Goal: Task Accomplishment & Management: Complete application form

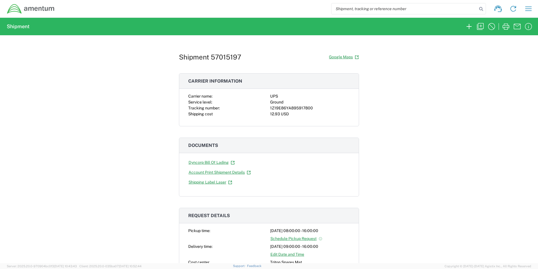
scroll to position [225, 0]
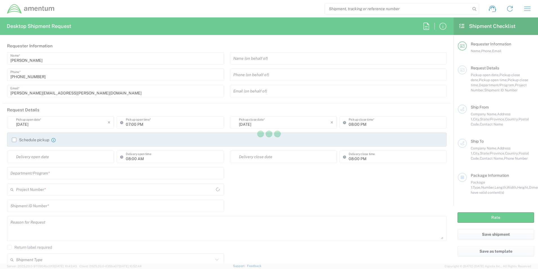
type input "United States"
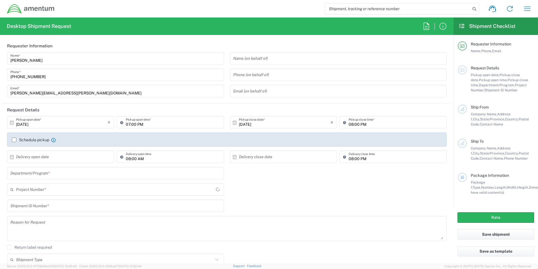
type input "3566.04.0001.TRI2.MATS.3000.00"
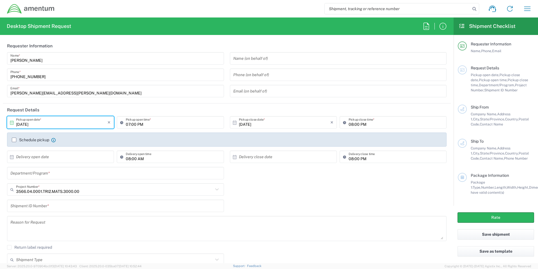
click at [43, 122] on input "10/02/2025" at bounding box center [62, 122] width 92 height 10
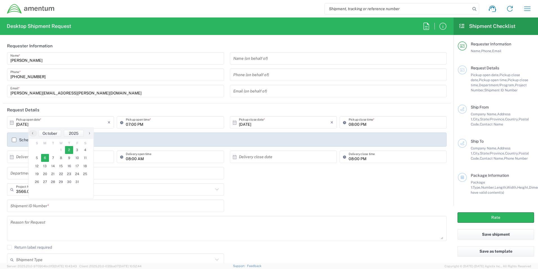
click at [45, 160] on span "6" at bounding box center [45, 158] width 8 height 8
type input "10/06/2025"
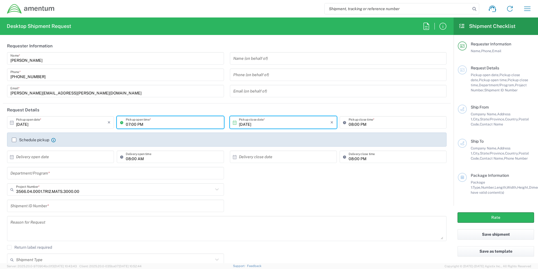
click at [129, 124] on input "07:00 PM" at bounding box center [173, 122] width 95 height 10
click at [148, 125] on input "08:00 a" at bounding box center [173, 122] width 95 height 10
click at [137, 123] on input "08:00 a" at bounding box center [173, 122] width 95 height 10
type input "08:00 AM"
click at [355, 123] on input "08:00 PM" at bounding box center [396, 122] width 95 height 10
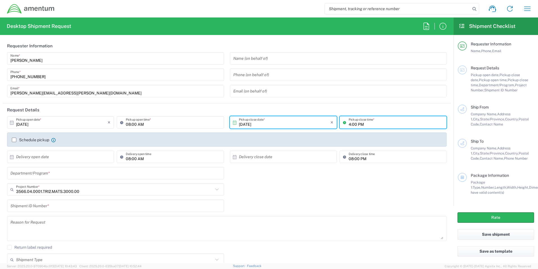
type input "04:00 PM"
click at [43, 158] on input "text" at bounding box center [62, 157] width 92 height 10
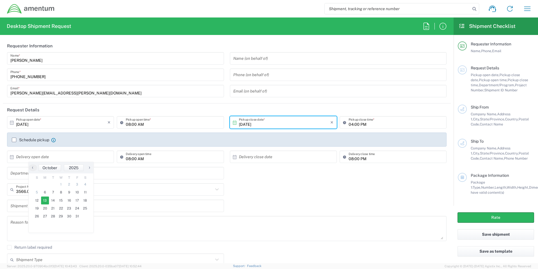
click at [46, 200] on span "13" at bounding box center [45, 200] width 8 height 8
type input "10/13/2025"
click at [264, 158] on input "text" at bounding box center [285, 157] width 92 height 10
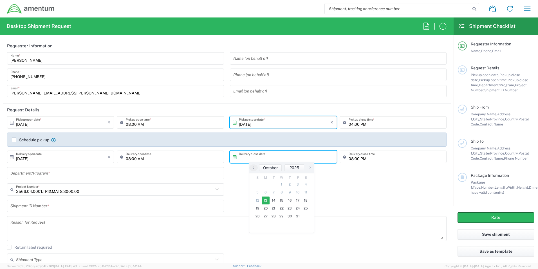
click at [263, 200] on span "13" at bounding box center [266, 200] width 8 height 8
type input "10/13/2025"
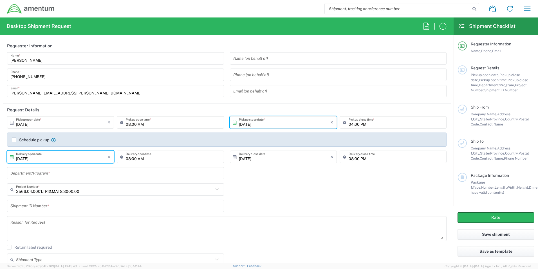
click at [100, 157] on input "10/13/2025" at bounding box center [62, 157] width 92 height 10
click at [79, 192] on span "10" at bounding box center [77, 192] width 8 height 8
type input "[DATE]"
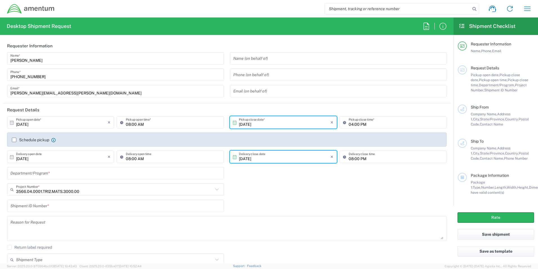
click at [258, 158] on input "10/13/2025" at bounding box center [285, 157] width 92 height 10
click at [298, 193] on span "10" at bounding box center [298, 192] width 8 height 8
type input "[DATE]"
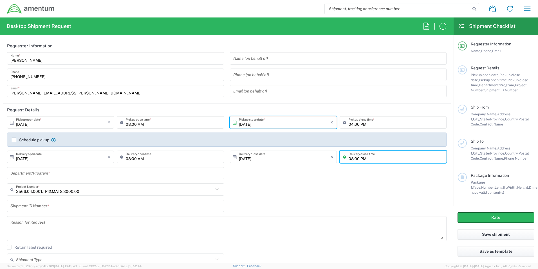
click at [349, 159] on input "08:00 PM" at bounding box center [396, 157] width 95 height 10
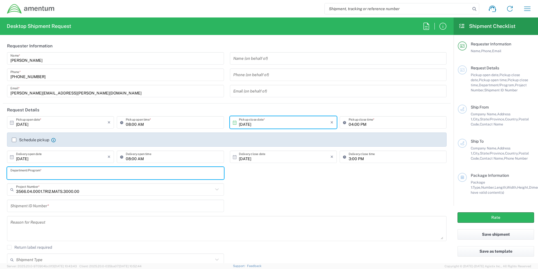
type input "03:00 PM"
click at [34, 173] on input "text" at bounding box center [115, 173] width 210 height 10
type input "REAPER"
click at [67, 191] on input "text" at bounding box center [114, 189] width 197 height 10
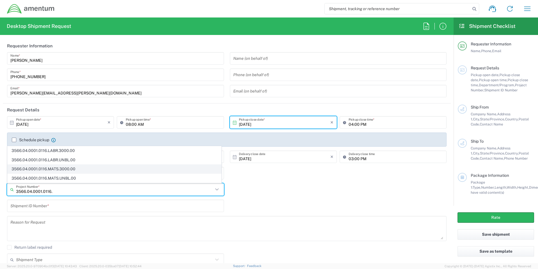
click at [57, 169] on span "3566.04.0001.0116.MATS.3000.00" at bounding box center [115, 168] width 214 height 9
type input "3566.04.0001.0116.MATS.3000.00"
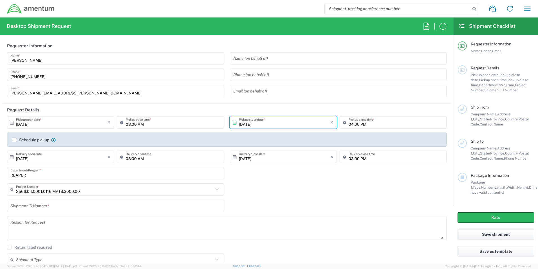
click at [73, 205] on input "text" at bounding box center [115, 206] width 210 height 10
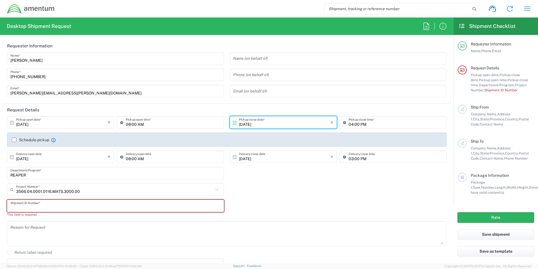
click at [22, 206] on input "text" at bounding box center [115, 206] width 210 height 10
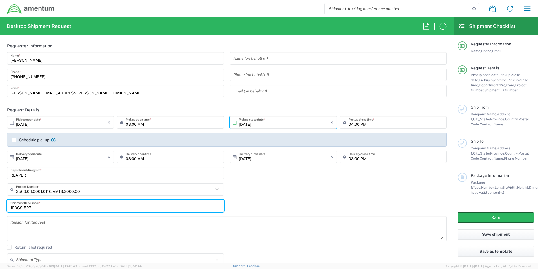
click at [39, 209] on input "1FDG9-527" at bounding box center [115, 206] width 210 height 10
click at [32, 207] on input "1FDG9-527" at bounding box center [115, 206] width 210 height 10
type input "1FDG9-5278-0001"
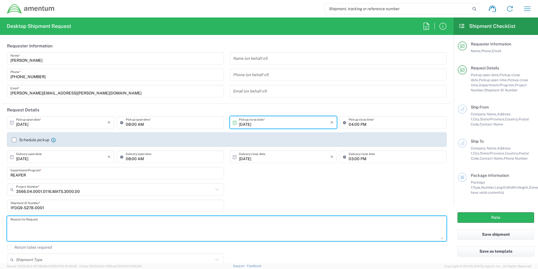
click at [23, 223] on textarea at bounding box center [226, 228] width 433 height 22
click at [92, 224] on textarea "Ship parts from shelf in Linton to Jacksonville. Requested by Amber Pride." at bounding box center [226, 228] width 433 height 22
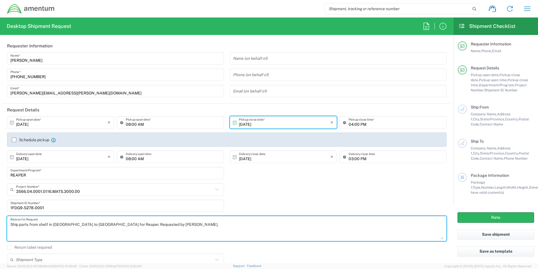
scroll to position [37, 0]
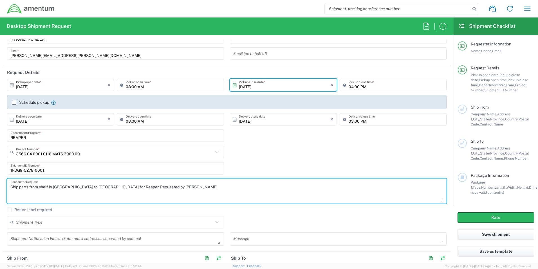
type textarea "Ship parts from shelf in Linton to Jacksonville for Reaper. Requested by Amber …"
click at [35, 223] on input "text" at bounding box center [114, 222] width 197 height 10
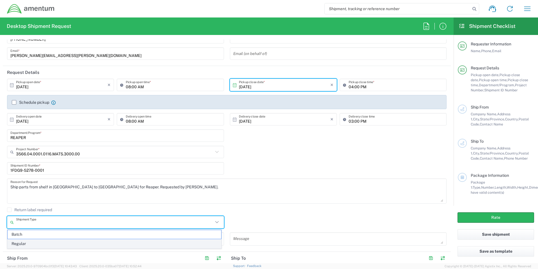
click at [27, 242] on span "Regular" at bounding box center [115, 243] width 214 height 9
type input "Regular"
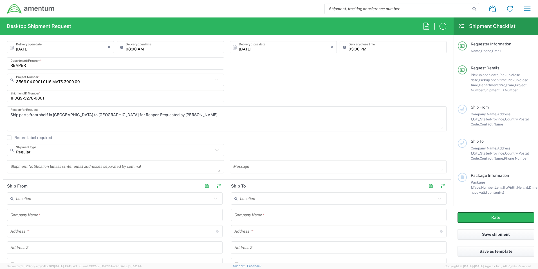
scroll to position [113, 0]
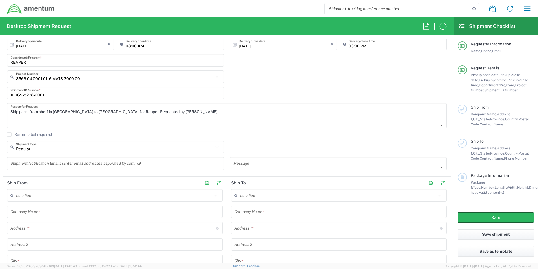
click at [40, 213] on input "text" at bounding box center [114, 212] width 209 height 10
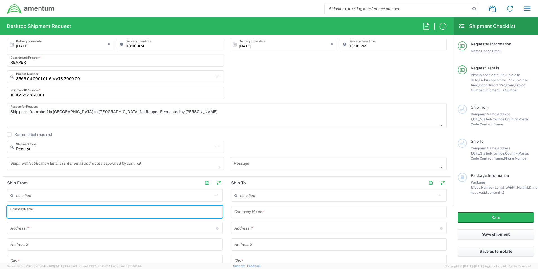
click at [35, 230] on input "text" at bounding box center [113, 228] width 206 height 10
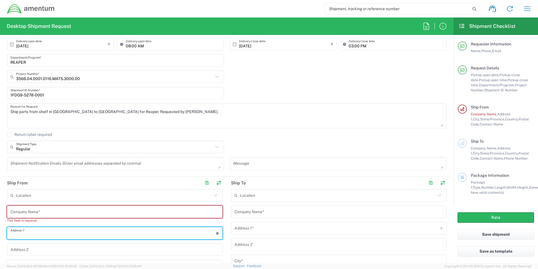
type input "[STREET_ADDRESS]"
type input "[PERSON_NAME][EMAIL_ADDRESS][PERSON_NAME][DOMAIN_NAME]"
type input "Amentum"
type input "[PERSON_NAME]"
type input "[US_STATE]"
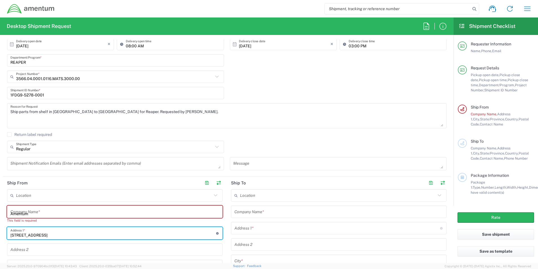
type input "47441"
type input "8127808182"
type input "[PERSON_NAME][EMAIL_ADDRESS][PERSON_NAME][DOMAIN_NAME]"
type input "Amentum"
type input "[STREET_ADDRESS]"
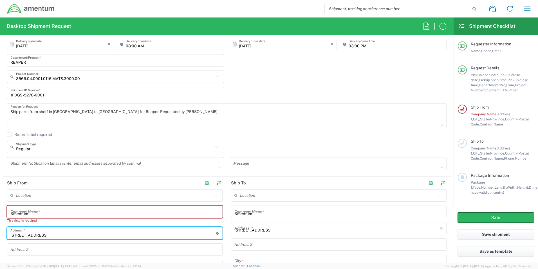
type input "[PERSON_NAME]"
type input "[US_STATE]"
type input "47441"
type input "8127808182"
type input "[PERSON_NAME][EMAIL_ADDRESS][PERSON_NAME][DOMAIN_NAME]"
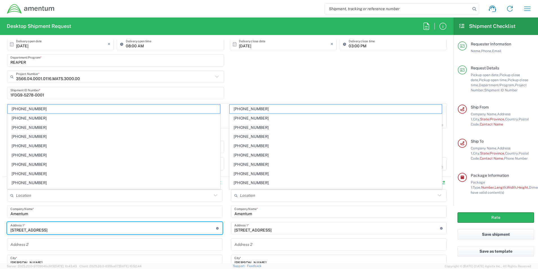
click at [42, 199] on input "text" at bounding box center [114, 195] width 196 height 10
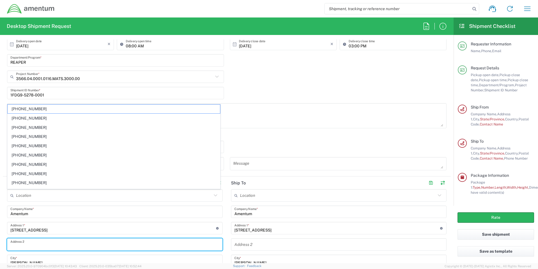
click at [46, 245] on input "text" at bounding box center [114, 244] width 209 height 10
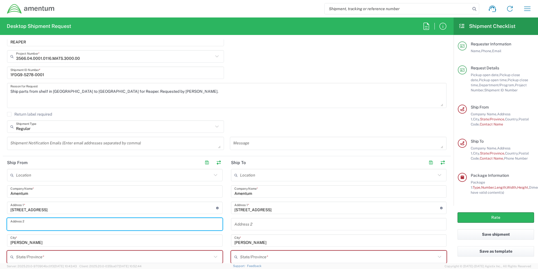
scroll to position [150, 0]
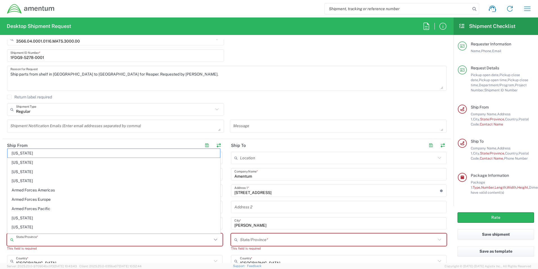
click at [16, 238] on input "text" at bounding box center [114, 240] width 196 height 10
click at [19, 198] on span "[US_STATE]" at bounding box center [114, 197] width 213 height 9
type input "[US_STATE]"
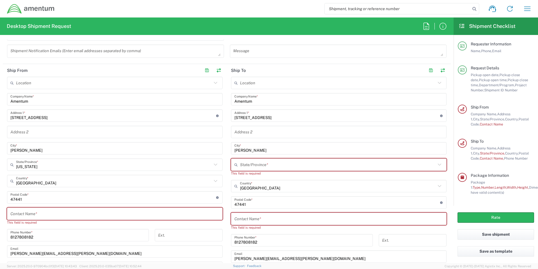
scroll to position [225, 0]
click at [24, 214] on input "text" at bounding box center [114, 213] width 209 height 10
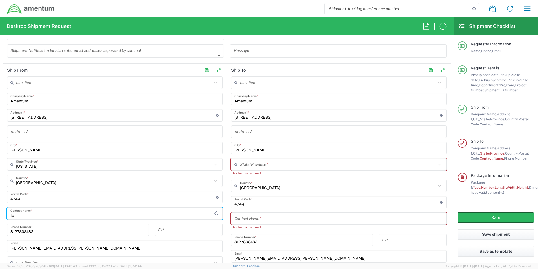
type input "t"
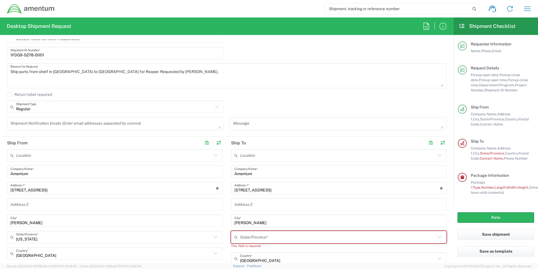
scroll to position [150, 0]
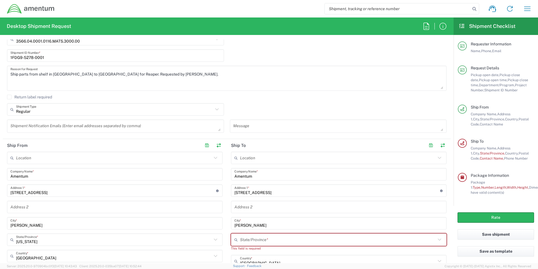
type input "[PERSON_NAME]"
click at [258, 177] on input "Amentum" at bounding box center [339, 174] width 209 height 10
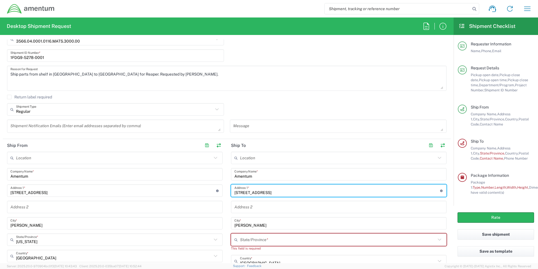
click at [262, 190] on input "[STREET_ADDRESS]" at bounding box center [338, 191] width 206 height 10
click at [67, 187] on input "[STREET_ADDRESS]" at bounding box center [113, 191] width 206 height 10
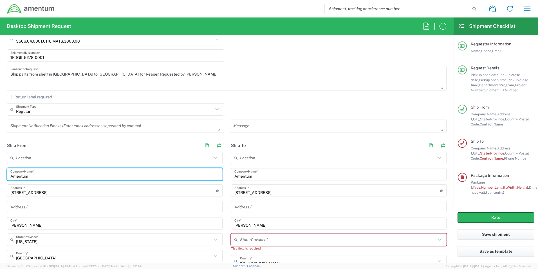
click at [42, 178] on input "Amentum" at bounding box center [114, 174] width 209 height 10
click at [42, 176] on input "Amentum" at bounding box center [114, 174] width 209 height 10
click at [43, 204] on input "text" at bounding box center [114, 207] width 209 height 10
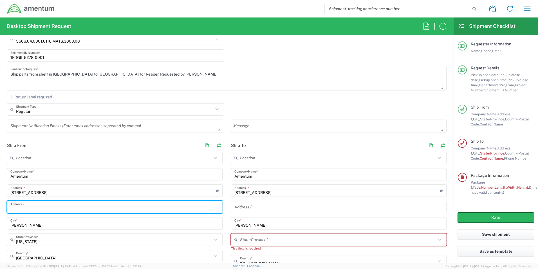
click at [142, 211] on input "text" at bounding box center [114, 207] width 209 height 10
click at [135, 226] on input "[PERSON_NAME]" at bounding box center [114, 223] width 209 height 10
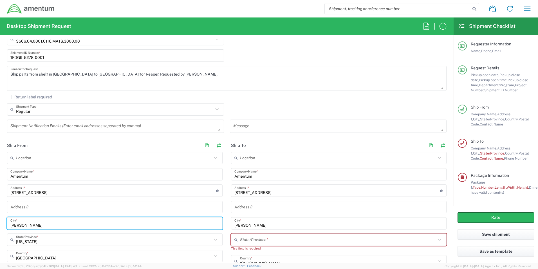
click at [255, 210] on div "Address 2" at bounding box center [339, 207] width 216 height 12
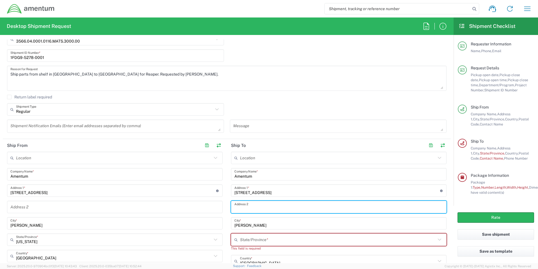
click at [254, 208] on input "text" at bounding box center [339, 207] width 209 height 10
type input "HANGER 860"
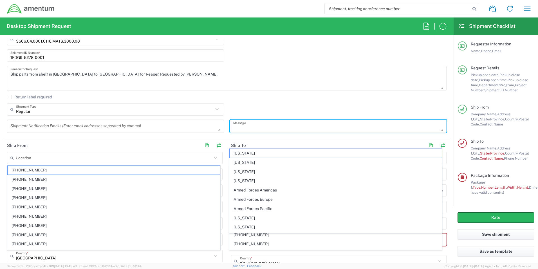
click at [262, 121] on textarea at bounding box center [338, 126] width 210 height 10
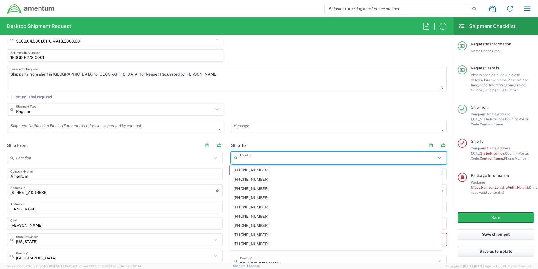
click at [272, 160] on input "text" at bounding box center [338, 158] width 196 height 10
click at [270, 128] on textarea at bounding box center [338, 126] width 210 height 10
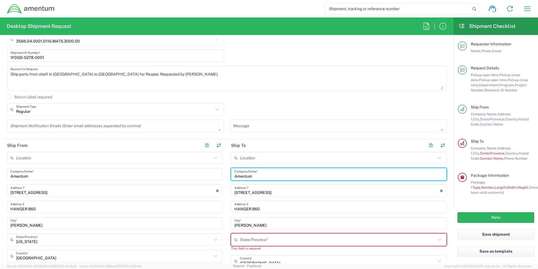
click at [256, 177] on input "Amentum" at bounding box center [339, 174] width 209 height 10
type input "A"
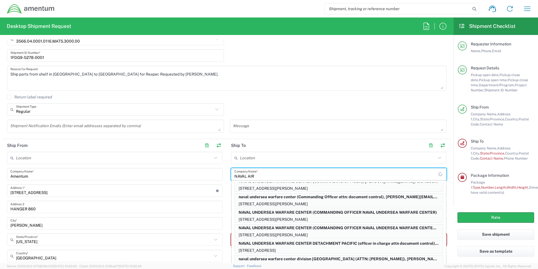
scroll to position [0, 0]
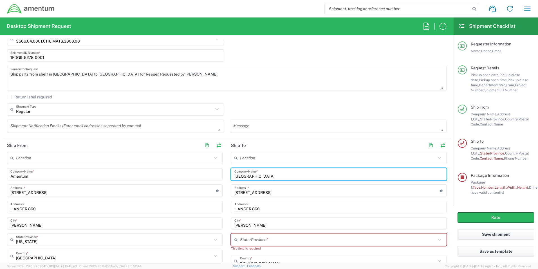
type input "NAVAL AIR DEPOT"
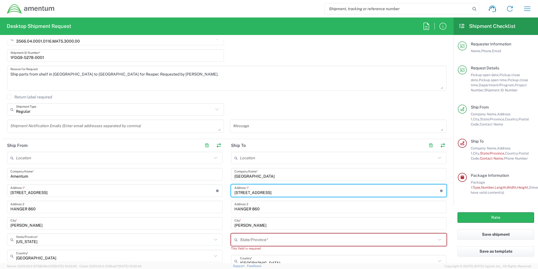
drag, startPoint x: 252, startPoint y: 192, endPoint x: 254, endPoint y: 191, distance: 3.0
click at [254, 191] on input "[STREET_ADDRESS]" at bounding box center [338, 191] width 206 height 10
click at [263, 192] on input "[STREET_ADDRESS]" at bounding box center [338, 191] width 206 height 10
type input "3"
type input "NAS JACKSONVILLE BUILDING 101U"
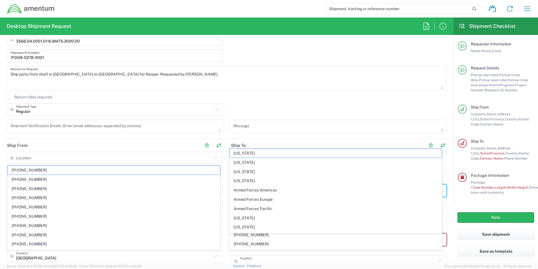
click at [260, 258] on input "text" at bounding box center [338, 261] width 196 height 10
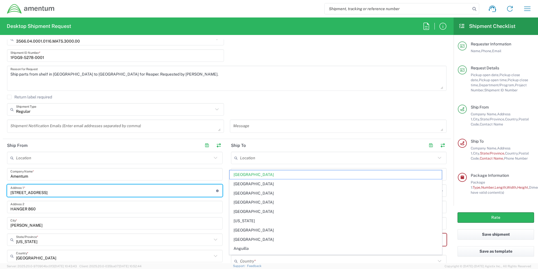
click at [70, 190] on input "[STREET_ADDRESS]" at bounding box center [113, 191] width 206 height 10
type input "[GEOGRAPHIC_DATA]"
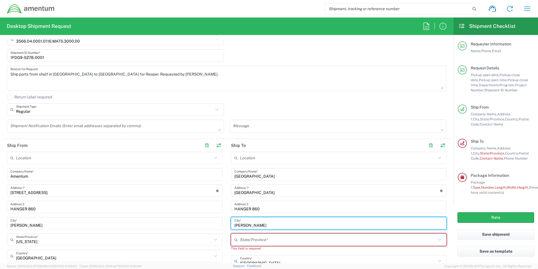
click at [253, 225] on input "[PERSON_NAME]" at bounding box center [339, 223] width 209 height 10
type input "L"
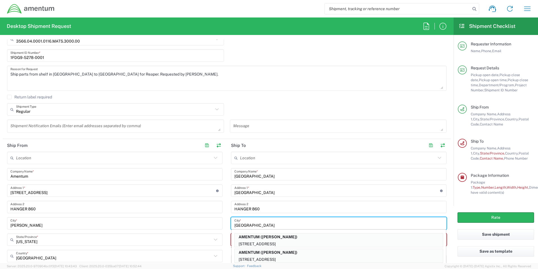
type input "JACKSONVILLE"
click at [271, 207] on input "HANGER 860" at bounding box center [339, 207] width 209 height 10
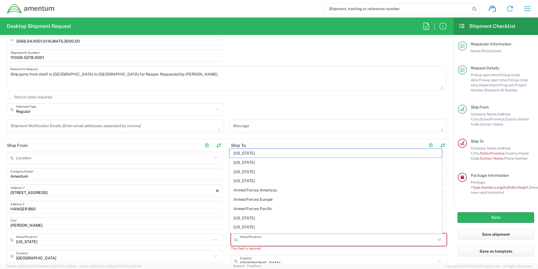
click at [240, 237] on input "text" at bounding box center [338, 240] width 196 height 10
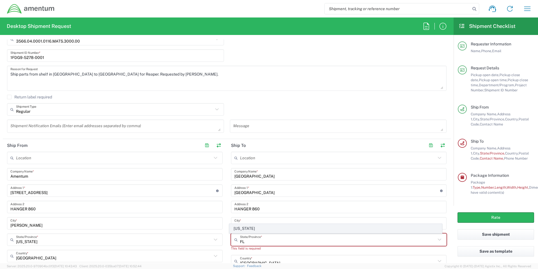
click at [248, 230] on span "[US_STATE]" at bounding box center [336, 228] width 213 height 9
type input "[US_STATE]"
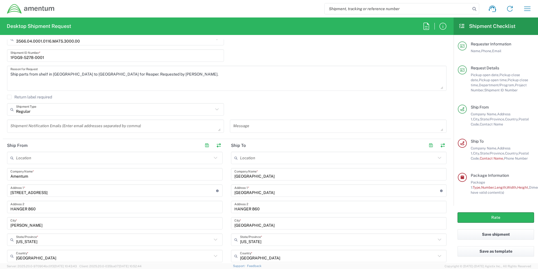
scroll to position [188, 0]
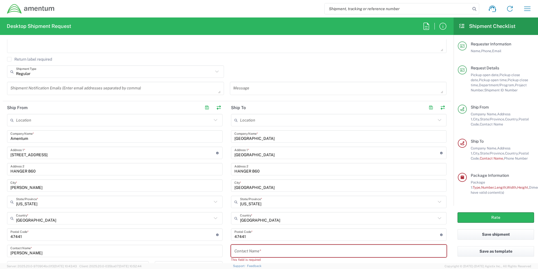
click at [262, 170] on input "HANGER 860" at bounding box center [339, 169] width 209 height 10
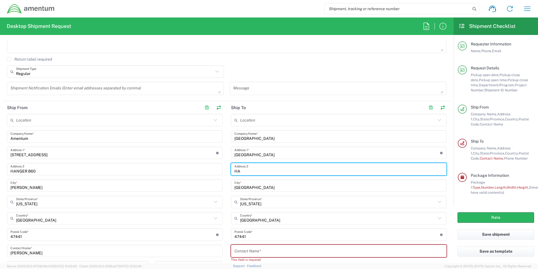
type input "H"
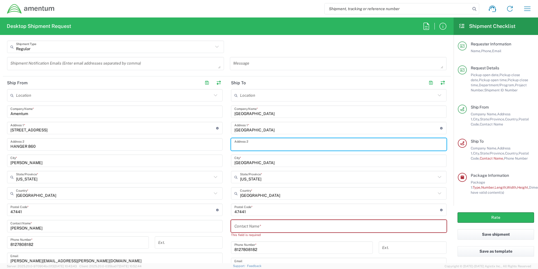
scroll to position [225, 0]
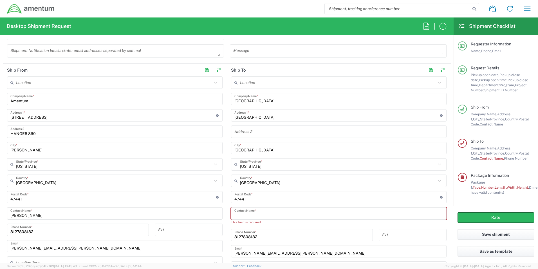
click at [246, 215] on input "text" at bounding box center [339, 213] width 209 height 10
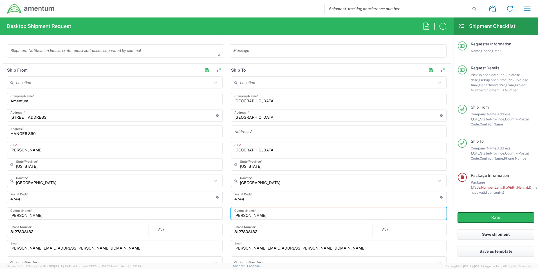
type input "CHRIS CARTER"
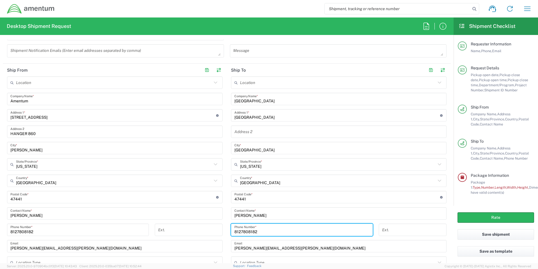
click at [260, 229] on input "8127808182" at bounding box center [302, 230] width 135 height 10
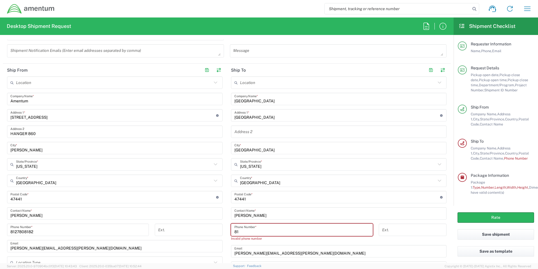
type input "8"
click at [293, 250] on input "[PERSON_NAME][EMAIL_ADDRESS][PERSON_NAME][DOMAIN_NAME]" at bounding box center [339, 251] width 209 height 10
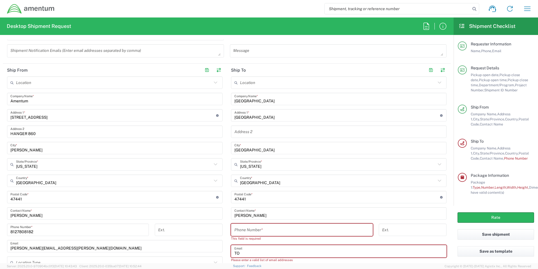
type input "T"
type input "christopher.s.carter38.ctr@us.navy.mil"
type input "HANGER 860"
type input "8033166974"
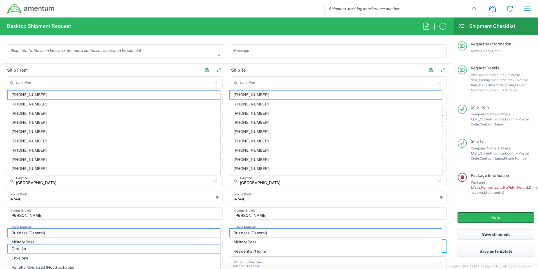
click at [280, 213] on input "CHRIS CARTER" at bounding box center [339, 213] width 209 height 10
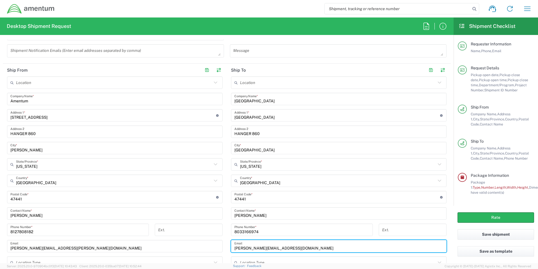
click at [254, 245] on input "christopher.s.carter38.ctr@us.navy.mil" at bounding box center [339, 246] width 209 height 10
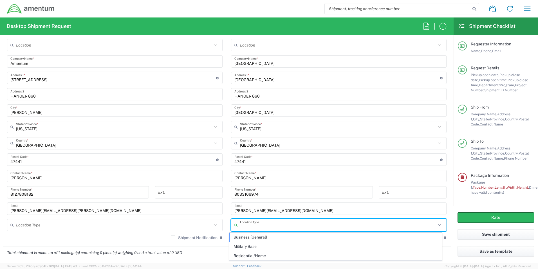
click at [241, 227] on input "text" at bounding box center [338, 225] width 196 height 10
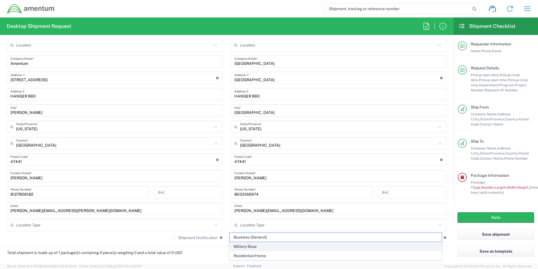
click at [240, 244] on span "Military Base" at bounding box center [336, 246] width 213 height 9
type input "Military Base"
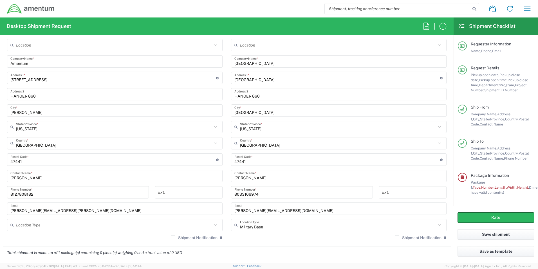
click at [171, 237] on label "Shipment Notification" at bounding box center [194, 237] width 47 height 5
click at [173, 237] on input "Shipment Notification" at bounding box center [173, 237] width 0 height 0
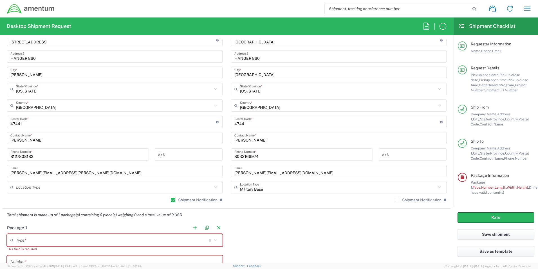
scroll to position [338, 0]
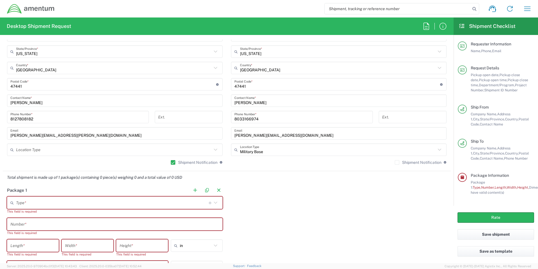
click at [30, 201] on input "text" at bounding box center [112, 203] width 193 height 10
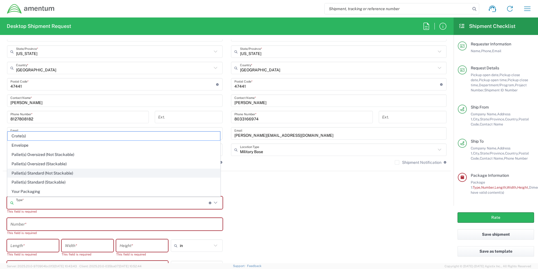
click at [18, 173] on span "Pallet(s) Standard (Not Stackable)" at bounding box center [114, 173] width 213 height 9
type input "Pallet(s) Standard (Not Stackable)"
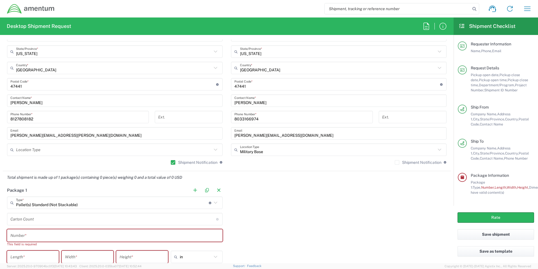
scroll to position [375, 0]
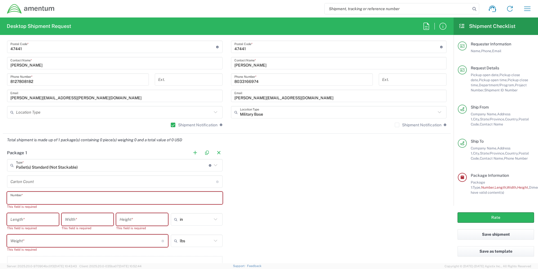
click at [27, 195] on input "text" at bounding box center [114, 198] width 209 height 10
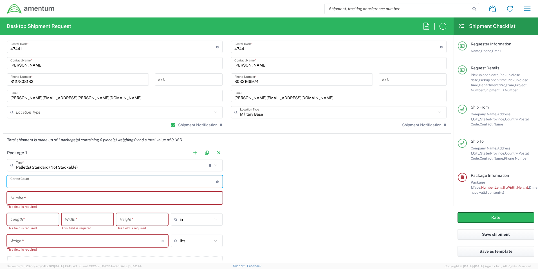
click at [21, 182] on input "number" at bounding box center [113, 182] width 206 height 10
type input "7"
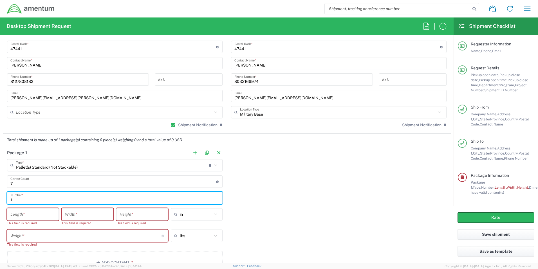
type input "1"
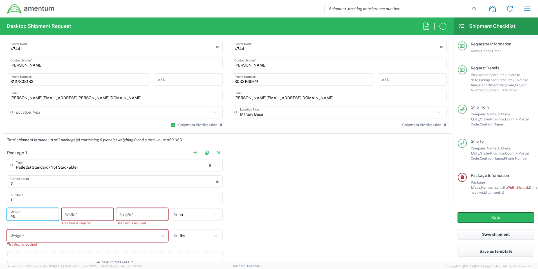
type input "40"
type input "51"
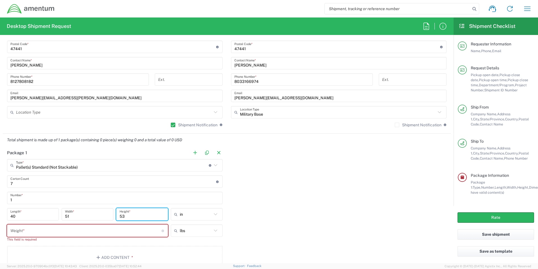
type input "53"
type input "in"
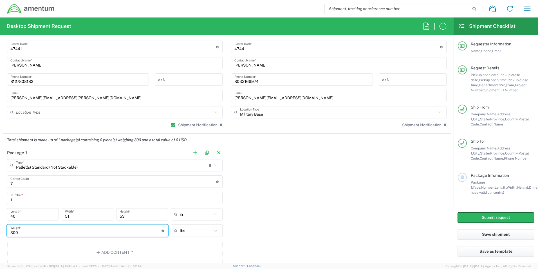
type input "300"
click at [25, 196] on input "1" at bounding box center [114, 198] width 209 height 10
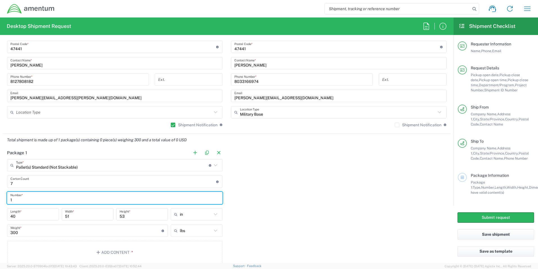
click at [24, 194] on input "1" at bounding box center [114, 198] width 209 height 10
click at [48, 112] on input "text" at bounding box center [114, 112] width 196 height 10
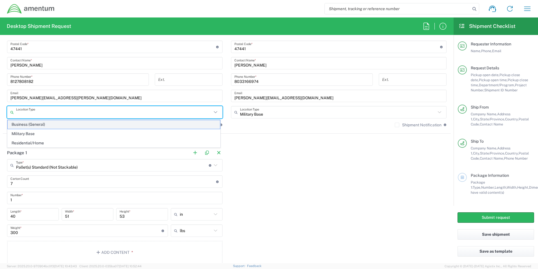
click at [28, 125] on span "Business (General)" at bounding box center [114, 124] width 213 height 9
type input "Business (General)"
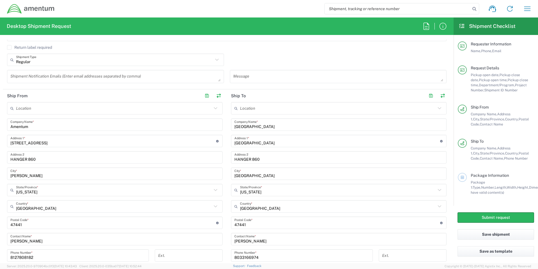
scroll to position [188, 0]
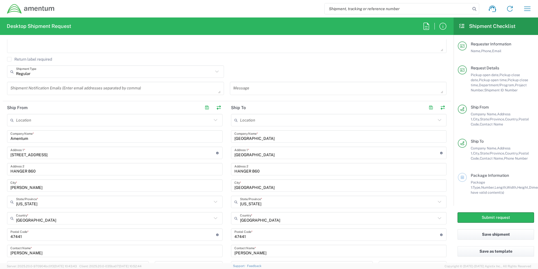
click at [41, 168] on input "HANGER 860" at bounding box center [114, 169] width 209 height 10
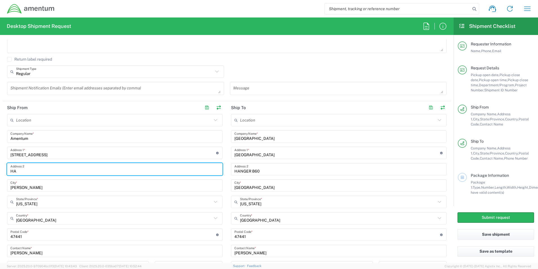
type input "H"
click at [260, 172] on input "HANGER 860" at bounding box center [339, 169] width 209 height 10
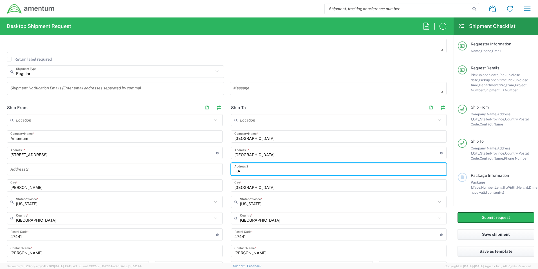
type input "H"
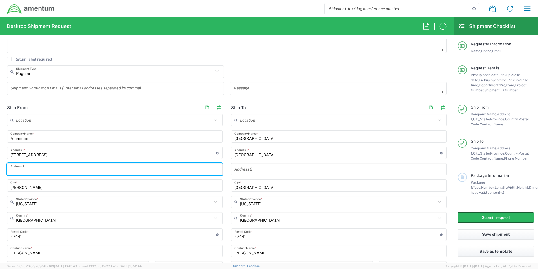
click at [201, 169] on input "text" at bounding box center [114, 169] width 209 height 10
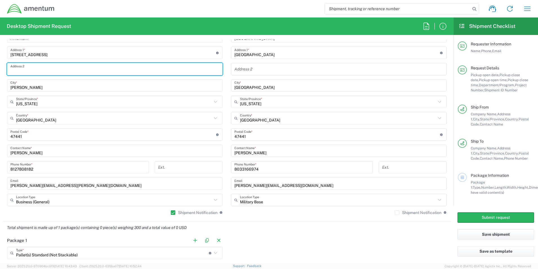
scroll to position [300, 0]
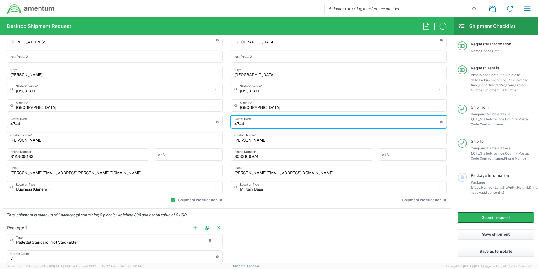
click at [250, 121] on input "undefined" at bounding box center [338, 122] width 206 height 10
type input "4"
type input "32212"
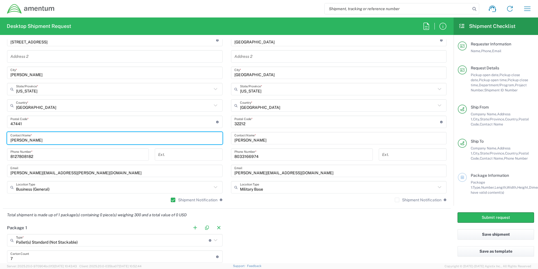
click at [208, 136] on input "[PERSON_NAME]" at bounding box center [114, 138] width 209 height 10
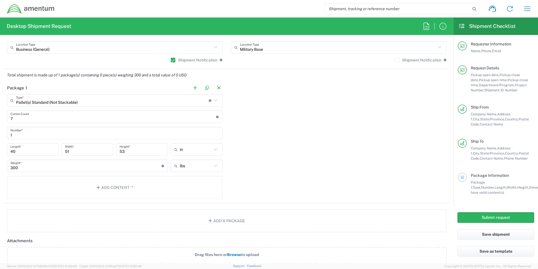
scroll to position [451, 0]
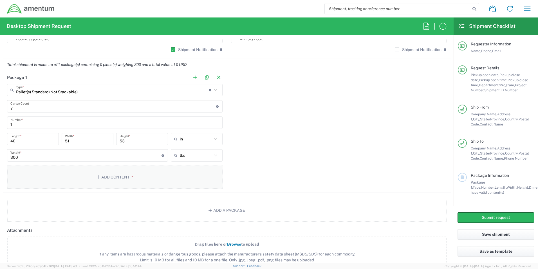
click at [124, 179] on button "Add Content *" at bounding box center [115, 176] width 216 height 23
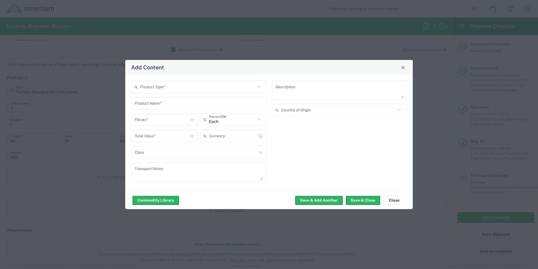
type input "US Dollar"
click at [168, 91] on input "text" at bounding box center [197, 87] width 115 height 10
click at [154, 108] on span "General Commodity" at bounding box center [199, 108] width 134 height 9
type input "General Commodity"
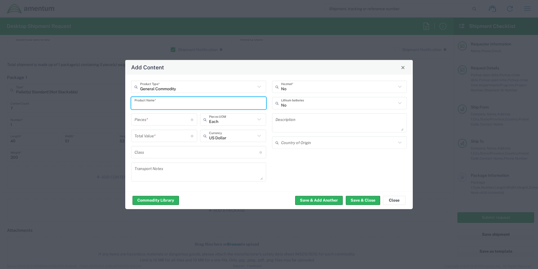
click at [154, 106] on input "text" at bounding box center [199, 103] width 128 height 10
click at [156, 116] on div "ELECTRONICS-MODULE" at bounding box center [199, 117] width 134 height 10
type input "ELECTRONICS-MODULE"
click at [150, 120] on input "number" at bounding box center [163, 119] width 56 height 10
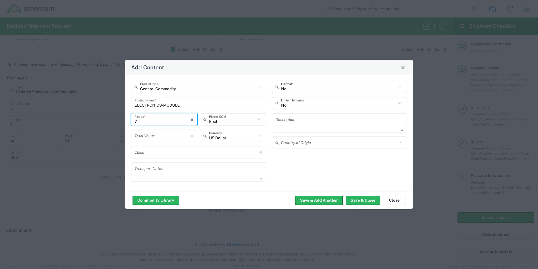
type input "7"
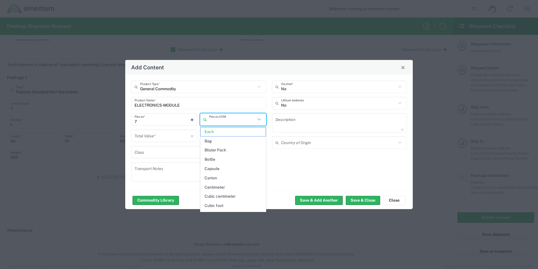
type input "Each"
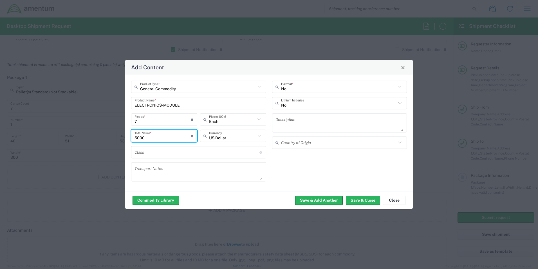
type input "5000"
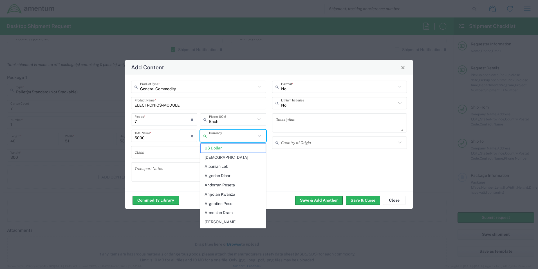
type input "US Dollar"
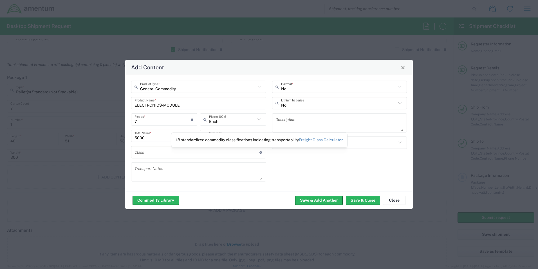
click at [261, 153] on icon at bounding box center [261, 152] width 3 height 3
click at [310, 139] on link "Freight Class Calculator" at bounding box center [321, 139] width 44 height 5
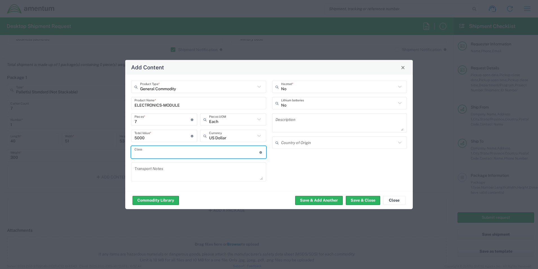
click at [137, 153] on input "text" at bounding box center [197, 152] width 125 height 10
type input "175"
click at [289, 126] on textarea at bounding box center [340, 123] width 128 height 16
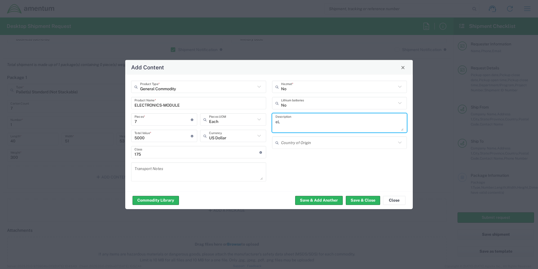
type textarea "e"
type textarea "VDU/PDUs - ELECTRONICS"
click at [299, 140] on input "text" at bounding box center [338, 142] width 115 height 10
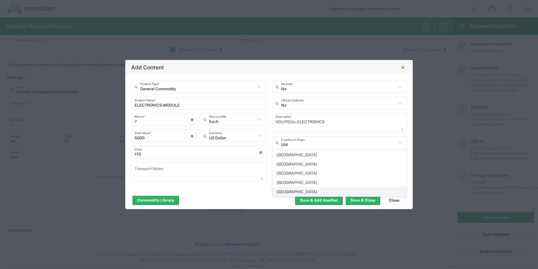
click at [293, 191] on span "[GEOGRAPHIC_DATA]" at bounding box center [340, 191] width 134 height 9
type input "[GEOGRAPHIC_DATA]"
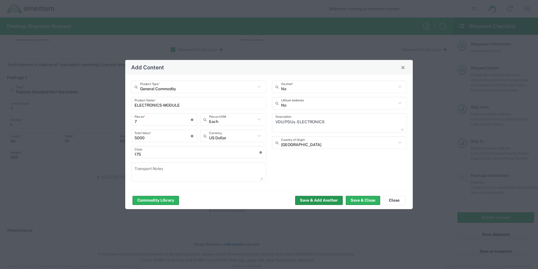
click at [330, 199] on button "Save & Add Another" at bounding box center [319, 199] width 48 height 9
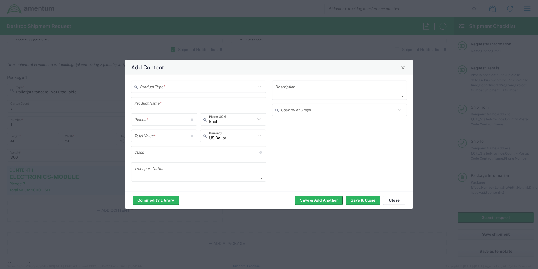
click at [400, 200] on button "Close" at bounding box center [394, 199] width 23 height 9
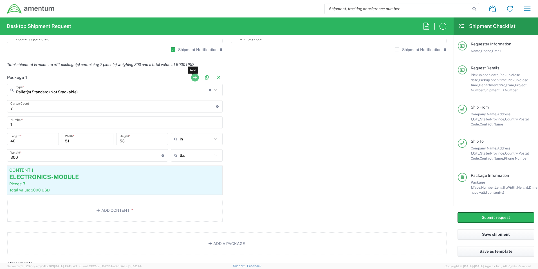
click at [193, 78] on button "button" at bounding box center [195, 78] width 8 height 8
click at [257, 92] on input "text" at bounding box center [336, 90] width 193 height 10
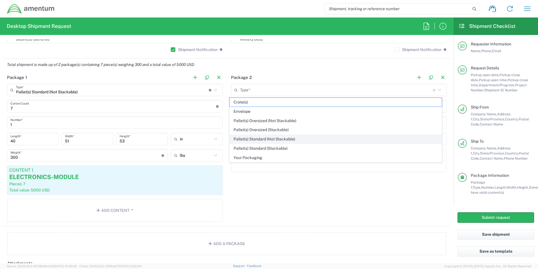
click at [244, 137] on span "Pallet(s) Standard (Not Stackable)" at bounding box center [336, 139] width 213 height 9
type input "Pallet(s) Standard (Not Stackable)"
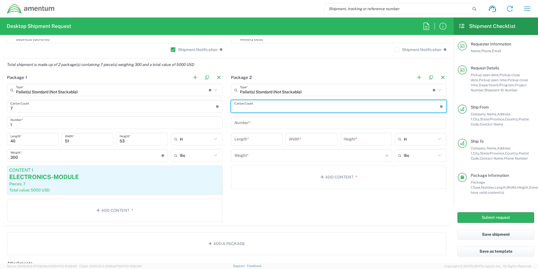
click at [246, 107] on input "number" at bounding box center [338, 106] width 206 height 10
type input "1"
click at [244, 119] on input "text" at bounding box center [339, 123] width 209 height 10
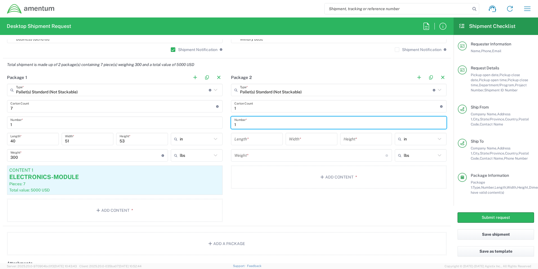
type input "1"
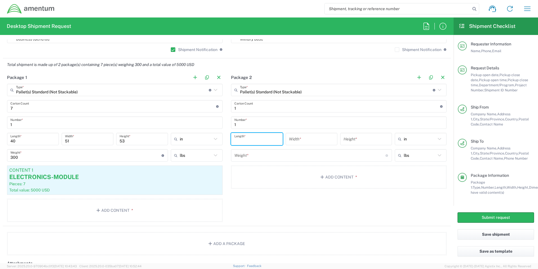
click at [243, 136] on input "number" at bounding box center [257, 139] width 45 height 10
type input "41"
type input "52"
type input "48"
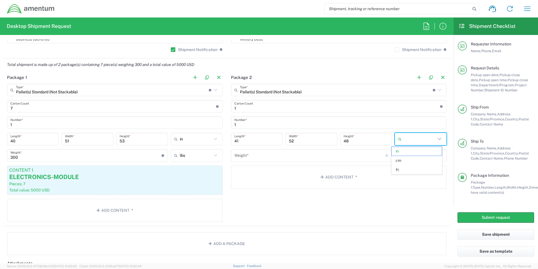
type input "in"
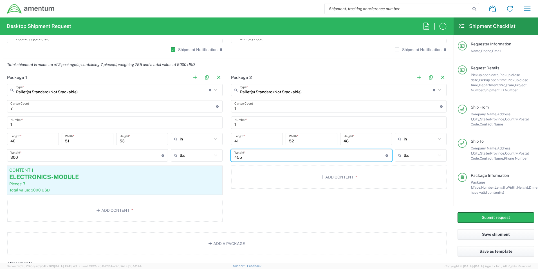
type input "455"
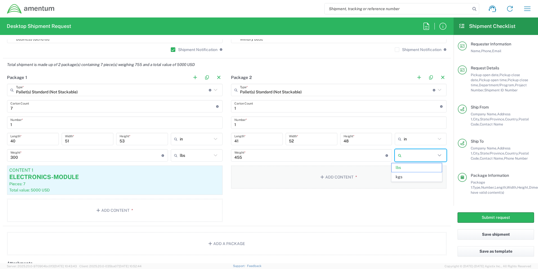
click at [338, 179] on button "Add Content *" at bounding box center [339, 176] width 216 height 23
type input "lbs"
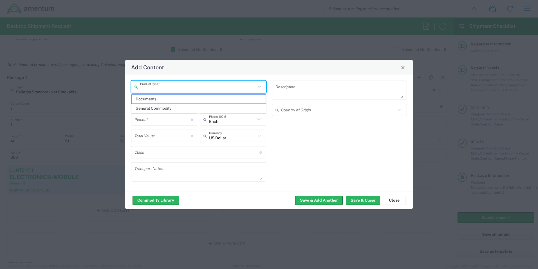
click at [164, 88] on input "text" at bounding box center [197, 87] width 115 height 10
click at [162, 106] on span "General Commodity" at bounding box center [199, 108] width 134 height 9
type input "General Commodity"
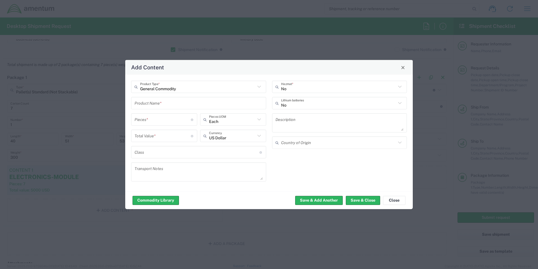
click at [149, 104] on input "text" at bounding box center [199, 103] width 128 height 10
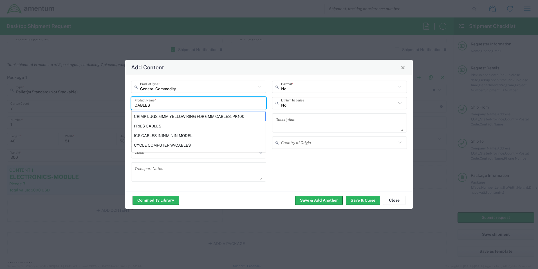
type input "CABLES"
click at [167, 157] on input "text" at bounding box center [197, 152] width 125 height 10
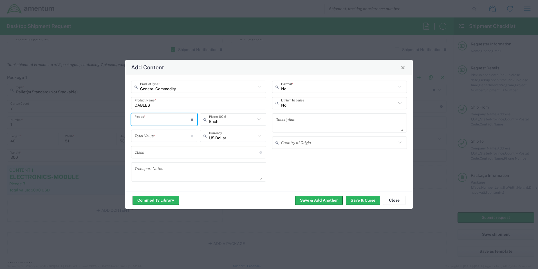
click at [156, 122] on input "number" at bounding box center [163, 119] width 56 height 10
type input "1"
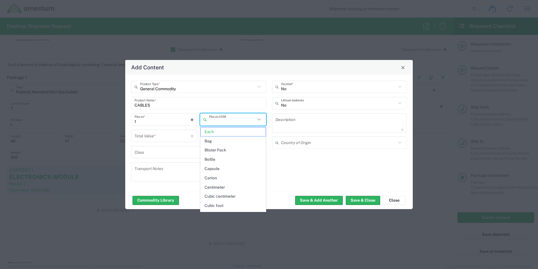
type input "Each"
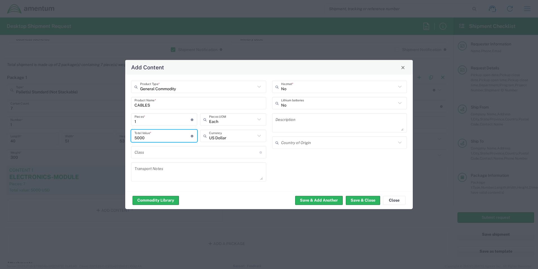
type input "5000"
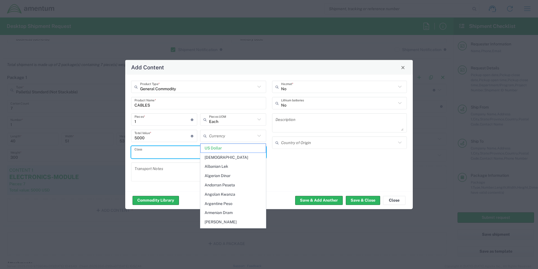
click at [167, 154] on input "text" at bounding box center [197, 152] width 125 height 10
type input "US Dollar"
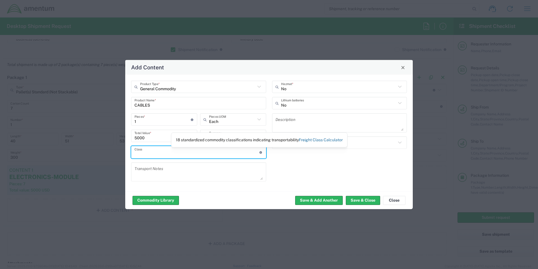
click at [307, 139] on link "Freight Class Calculator" at bounding box center [321, 139] width 44 height 5
click at [178, 149] on input "text" at bounding box center [197, 152] width 125 height 10
type input "125"
click at [291, 123] on textarea at bounding box center [340, 123] width 128 height 16
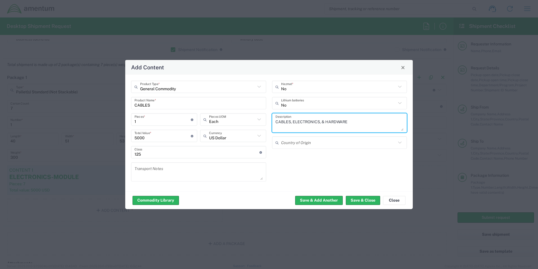
type textarea "CABLES, ELECTRONICS, & HARDWARE"
click at [309, 144] on input "text" at bounding box center [338, 142] width 115 height 10
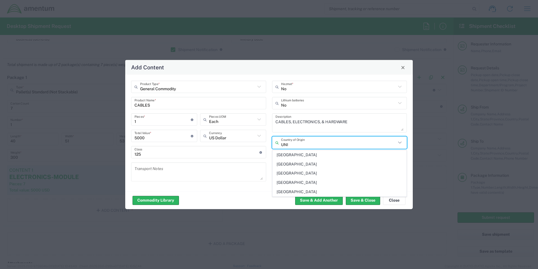
click at [303, 192] on span "[GEOGRAPHIC_DATA]" at bounding box center [340, 191] width 134 height 9
type input "[GEOGRAPHIC_DATA]"
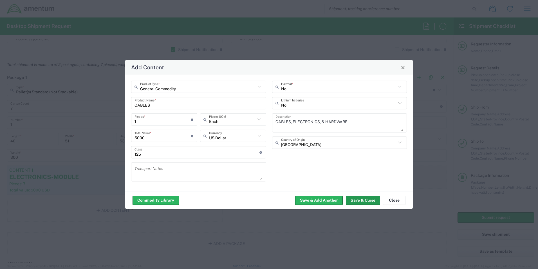
click at [362, 199] on button "Save & Close" at bounding box center [363, 199] width 34 height 9
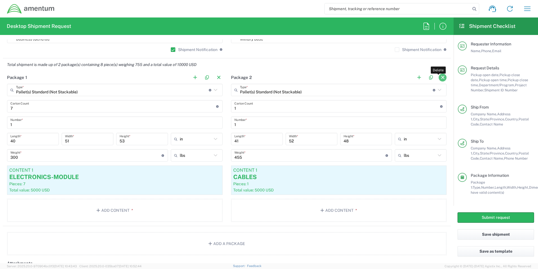
click at [439, 77] on button "button" at bounding box center [443, 78] width 8 height 8
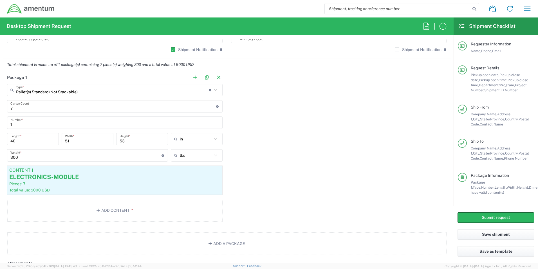
click at [28, 103] on input "7" at bounding box center [113, 106] width 206 height 10
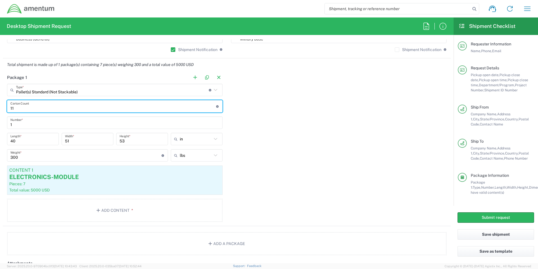
type input "11"
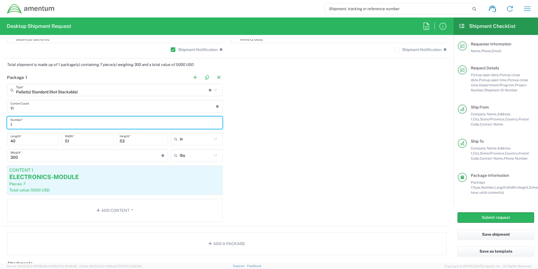
click at [30, 125] on input "1" at bounding box center [114, 123] width 209 height 10
click at [27, 141] on input "40" at bounding box center [32, 139] width 45 height 10
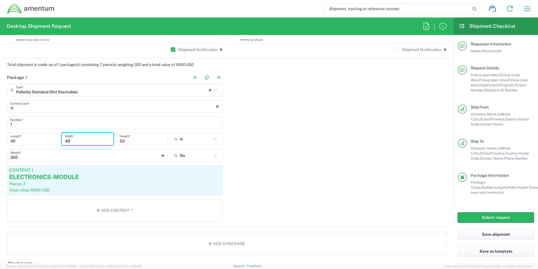
type input "48"
type input "32"
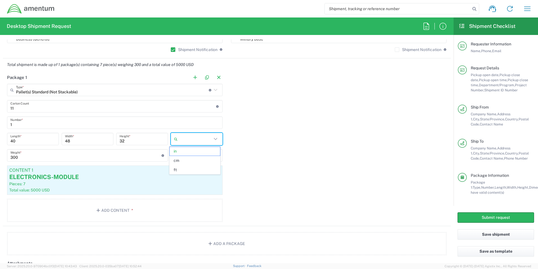
type input "in"
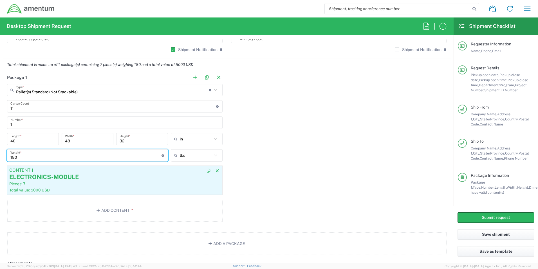
type input "180"
click at [59, 184] on div "Pieces: 7" at bounding box center [114, 183] width 211 height 5
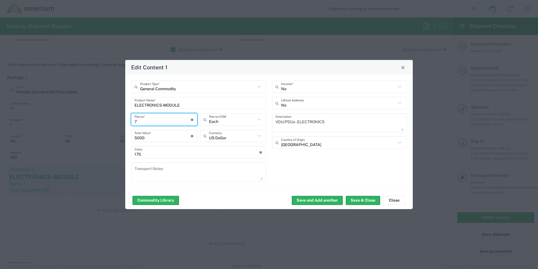
click at [151, 122] on input "7" at bounding box center [163, 119] width 56 height 10
type input "11"
type input "55000"
type input "11"
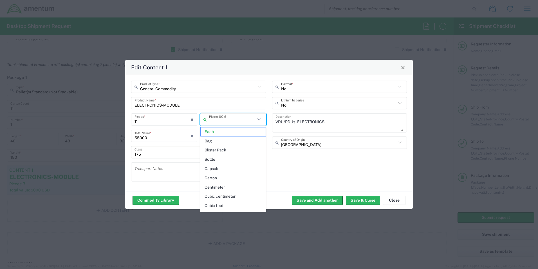
type input "Each"
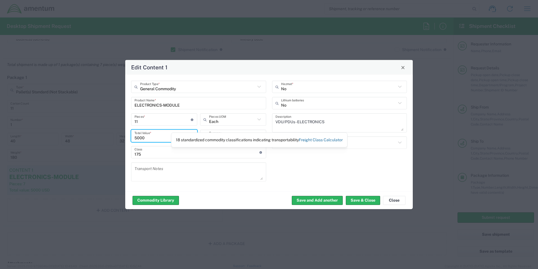
type input "5000"
click at [312, 140] on link "Freight Class Calculator" at bounding box center [321, 139] width 44 height 5
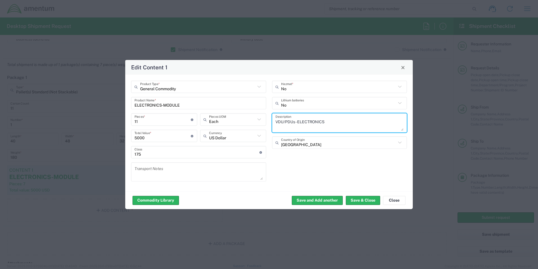
drag, startPoint x: 329, startPoint y: 122, endPoint x: 275, endPoint y: 120, distance: 53.3
click at [276, 120] on textarea "VDU/PDUs - ELECTRONICS" at bounding box center [340, 123] width 128 height 16
type textarea "e"
type textarea "ELECTRONICS, HARDWARE, & CONNECTORS"
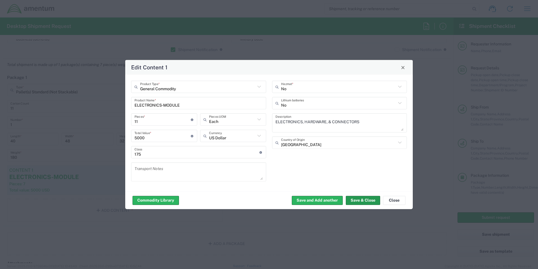
click at [363, 199] on button "Save & Close" at bounding box center [363, 199] width 34 height 9
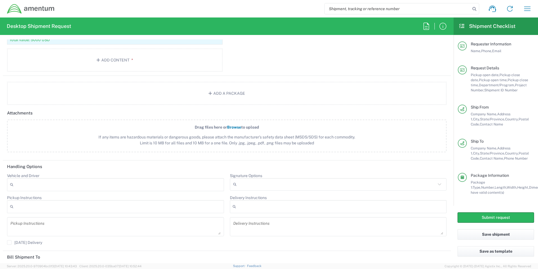
scroll to position [638, 0]
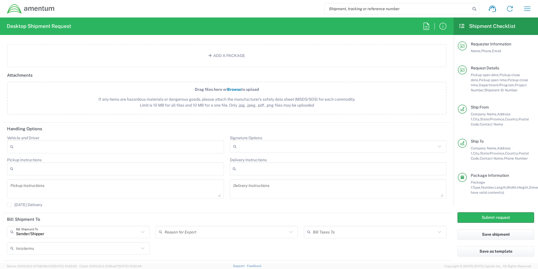
click at [246, 140] on label "Signature Options" at bounding box center [246, 137] width 32 height 5
click at [246, 142] on input "Signature Options" at bounding box center [337, 146] width 197 height 9
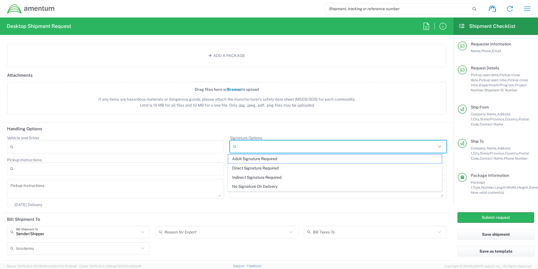
click at [245, 145] on input "Signature Options" at bounding box center [337, 146] width 197 height 9
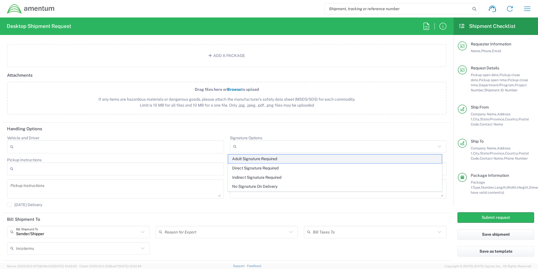
click at [243, 159] on span "Adult Signature Required" at bounding box center [335, 158] width 214 height 9
type input "Adult Signature Required"
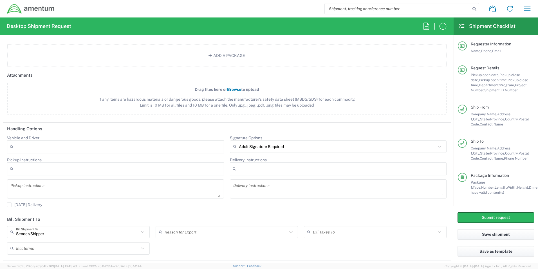
scroll to position [673, 0]
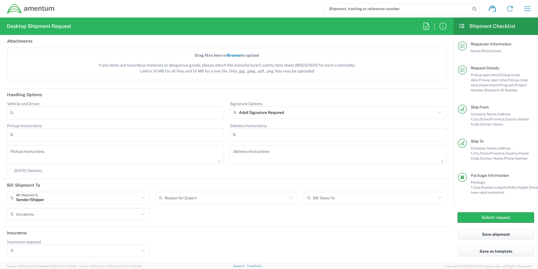
click at [54, 252] on input "Insurance required" at bounding box center [77, 250] width 123 height 9
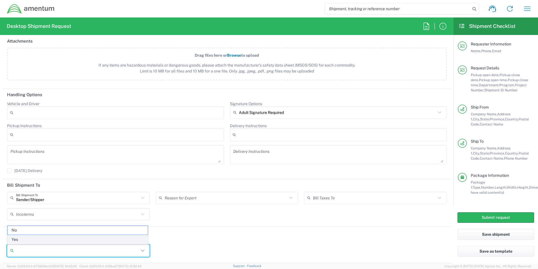
click at [52, 240] on span "Yes" at bounding box center [78, 239] width 140 height 9
type input "Yes"
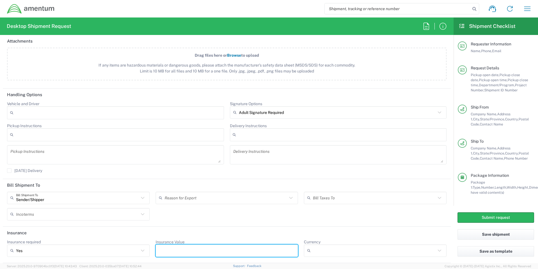
click at [161, 249] on input "Insurance Value" at bounding box center [227, 250] width 136 height 9
type input "5000"
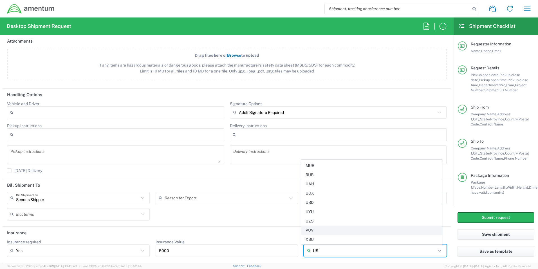
scroll to position [0, 0]
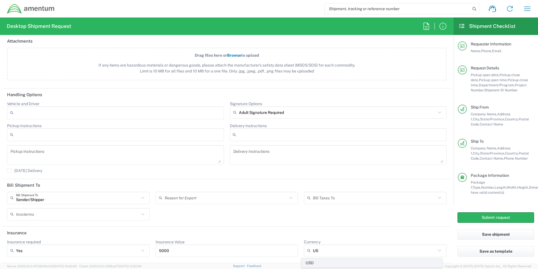
click at [315, 263] on span "USD" at bounding box center [372, 262] width 140 height 9
type input "USD"
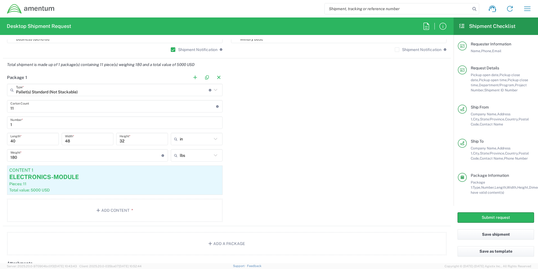
scroll to position [488, 0]
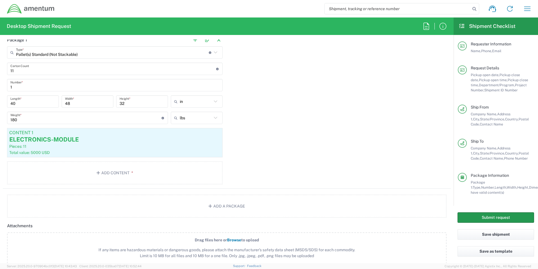
click at [473, 216] on button "Submit request" at bounding box center [496, 217] width 77 height 10
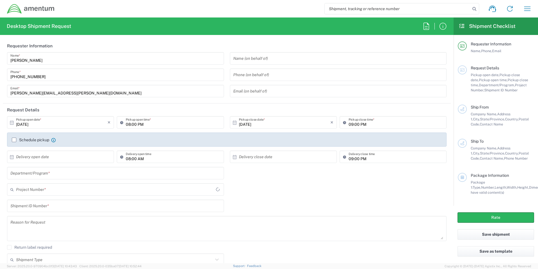
type input "[GEOGRAPHIC_DATA]"
type input "3566.04.0001.TRI2.MATS.3000.00"
click at [59, 125] on input "[DATE]" at bounding box center [62, 122] width 92 height 10
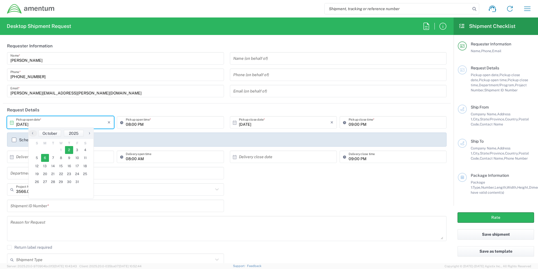
click at [46, 159] on span "6" at bounding box center [45, 158] width 8 height 8
type input "[DATE]"
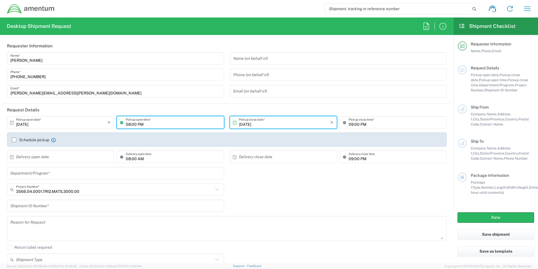
click at [129, 125] on input "08:00 PM" at bounding box center [173, 122] width 95 height 10
click at [137, 124] on input "8:00 PM" at bounding box center [173, 122] width 95 height 10
click at [142, 124] on input "8:00 PM" at bounding box center [173, 122] width 95 height 10
type input "08:00 AM"
click at [350, 124] on input "09:00 PM" at bounding box center [396, 122] width 95 height 10
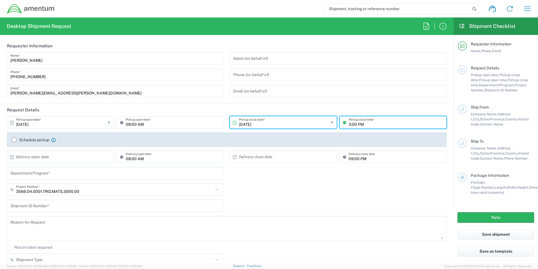
type input "03:00 PM"
click at [14, 140] on label "Schedule pickup" at bounding box center [30, 139] width 37 height 5
click at [14, 140] on input "Schedule pickup" at bounding box center [14, 140] width 0 height 0
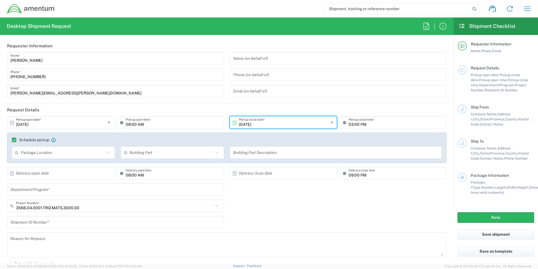
click at [14, 139] on label "Schedule pickup" at bounding box center [30, 139] width 37 height 5
click at [12, 140] on input "Schedule pickup" at bounding box center [12, 140] width 0 height 0
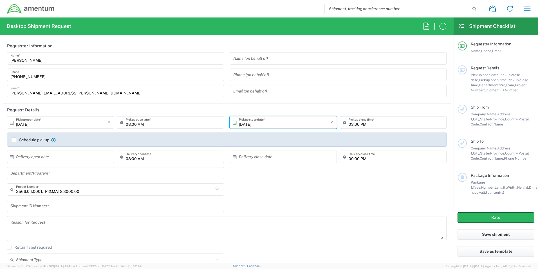
click at [39, 155] on input "text" at bounding box center [62, 157] width 92 height 10
click at [15, 140] on label "Schedule pickup" at bounding box center [30, 139] width 37 height 5
click at [14, 140] on input "Schedule pickup" at bounding box center [14, 140] width 0 height 0
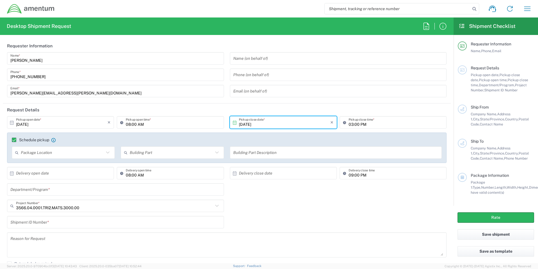
click at [14, 140] on label "Schedule pickup" at bounding box center [30, 139] width 37 height 5
click at [12, 140] on input "Schedule pickup" at bounding box center [12, 140] width 0 height 0
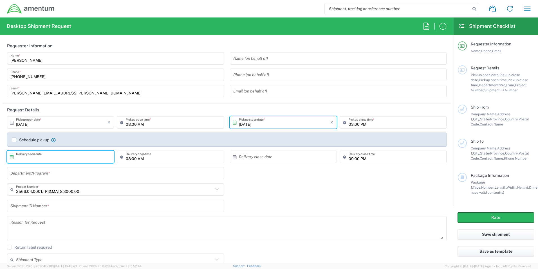
click at [61, 159] on input "text" at bounding box center [62, 157] width 92 height 10
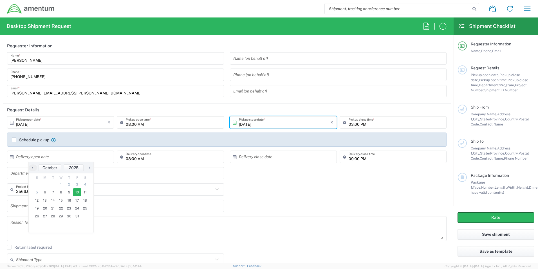
click at [76, 194] on span "10" at bounding box center [77, 192] width 8 height 8
type input "[DATE]"
click at [130, 159] on input "08:00 AM" at bounding box center [173, 157] width 95 height 10
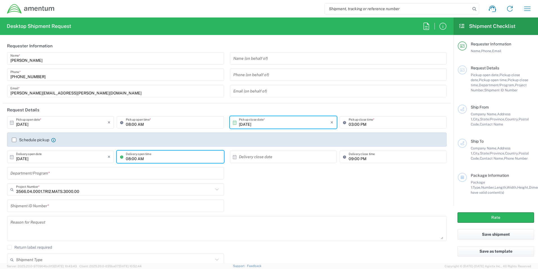
click at [285, 157] on input "text" at bounding box center [285, 157] width 92 height 10
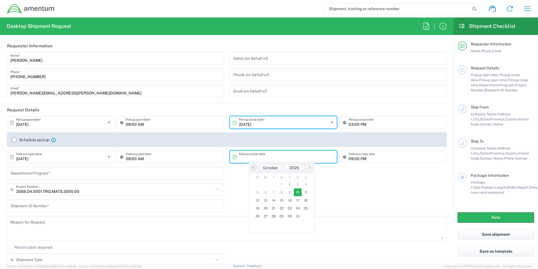
click at [296, 193] on span "10" at bounding box center [298, 192] width 8 height 8
type input "[DATE]"
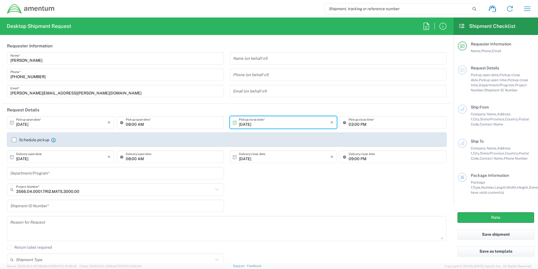
click at [350, 159] on input "09:00 PM" at bounding box center [396, 157] width 95 height 10
type input "03:00 PM"
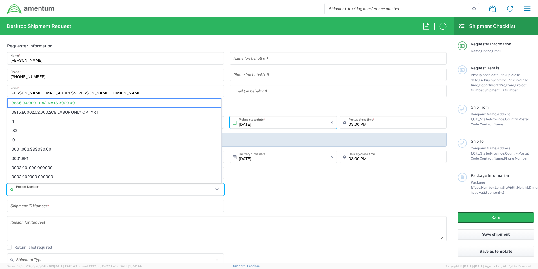
click at [63, 193] on input "text" at bounding box center [114, 189] width 197 height 10
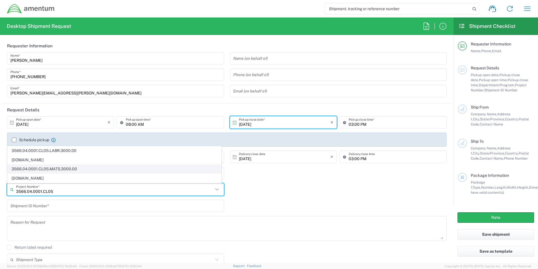
click at [61, 168] on span "3566.04.0001.CL05.MATS.3000.00" at bounding box center [115, 168] width 214 height 9
type input "3566.04.0001.CL05.MATS.3000.00"
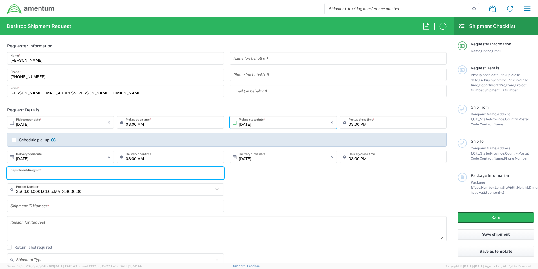
click at [36, 177] on input "text" at bounding box center [115, 173] width 210 height 10
type input "DDG-1000"
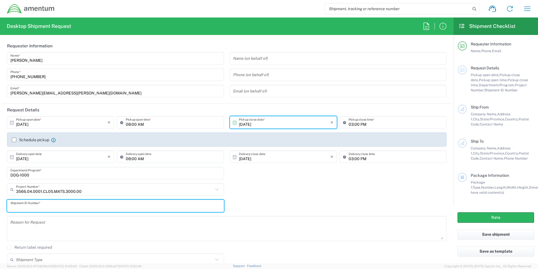
click at [37, 206] on input "text" at bounding box center [115, 206] width 210 height 10
type input "1FDG9-5278-0002"
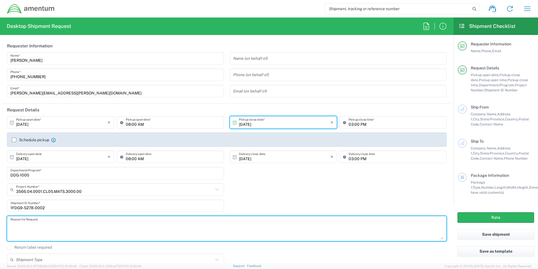
click at [30, 225] on textarea at bounding box center [226, 228] width 433 height 22
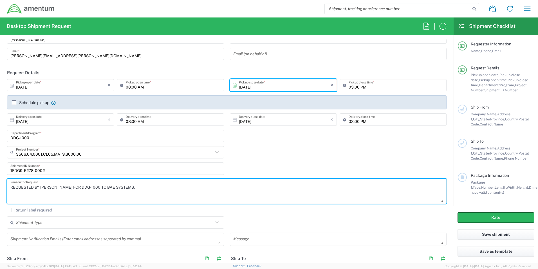
scroll to position [75, 0]
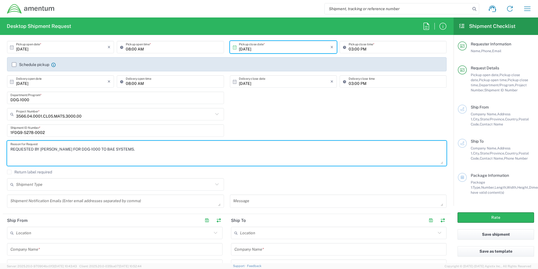
type textarea "REQUESTED BY [PERSON_NAME] FOR DDG-1000 TO BAE SYSTEMS."
click at [34, 183] on input "text" at bounding box center [114, 184] width 197 height 10
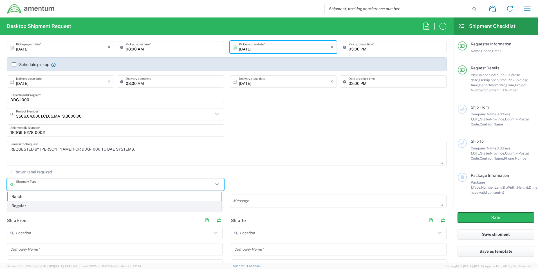
click at [19, 205] on span "Regular" at bounding box center [115, 205] width 214 height 9
type input "Regular"
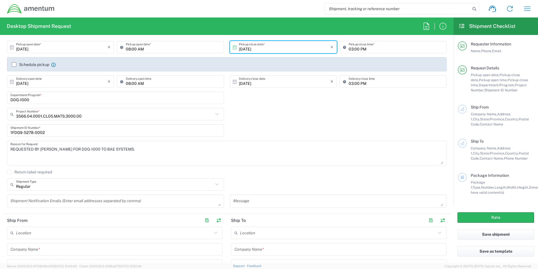
click at [54, 204] on textarea at bounding box center [115, 201] width 210 height 10
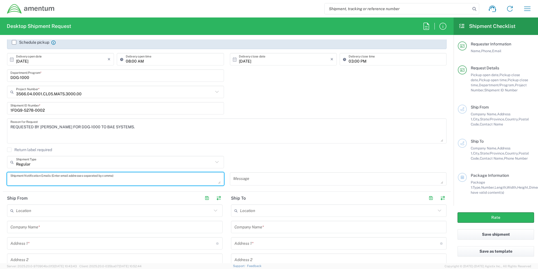
scroll to position [150, 0]
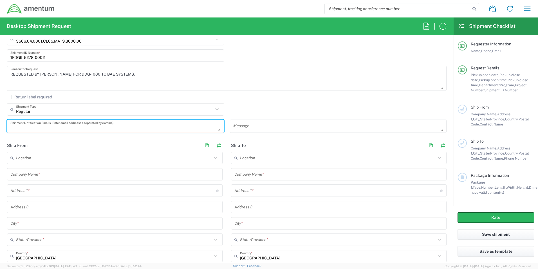
click at [101, 81] on textarea "REQUESTED BY [PERSON_NAME] FOR DDG-1000 TO BAE SYSTEMS." at bounding box center [226, 78] width 433 height 22
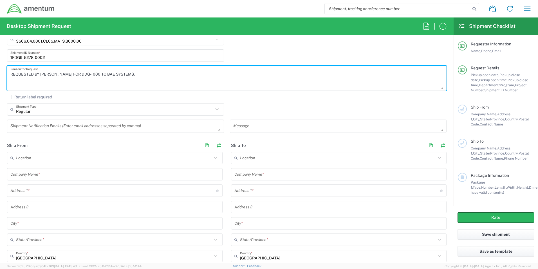
click at [48, 128] on textarea at bounding box center [115, 126] width 210 height 10
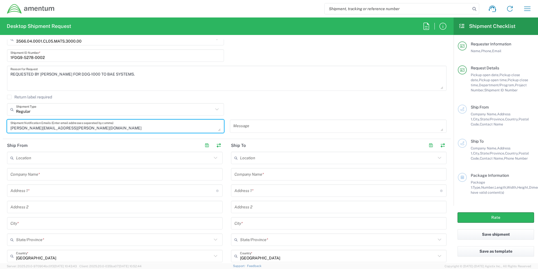
type textarea "[PERSON_NAME][EMAIL_ADDRESS][PERSON_NAME][DOMAIN_NAME]"
click at [20, 189] on input "text" at bounding box center [113, 191] width 206 height 10
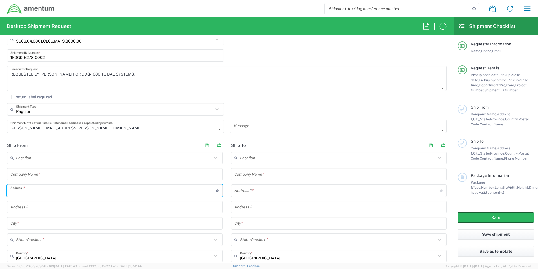
type input "[STREET_ADDRESS]"
type input "[PERSON_NAME][EMAIL_ADDRESS][PERSON_NAME][DOMAIN_NAME]"
type input "Amentum"
type input "[PERSON_NAME]"
type input "[US_STATE]"
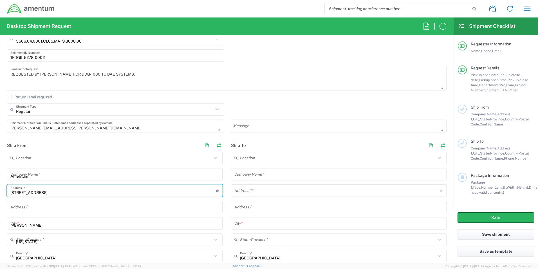
type input "47441"
type input "8127808182"
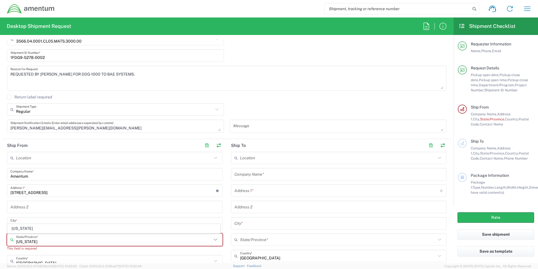
click at [28, 239] on input "[US_STATE]" at bounding box center [114, 240] width 196 height 10
click at [31, 240] on input "[US_STATE]" at bounding box center [114, 240] width 196 height 10
type input "[US_STATE]"
click at [28, 258] on input "text" at bounding box center [114, 261] width 196 height 10
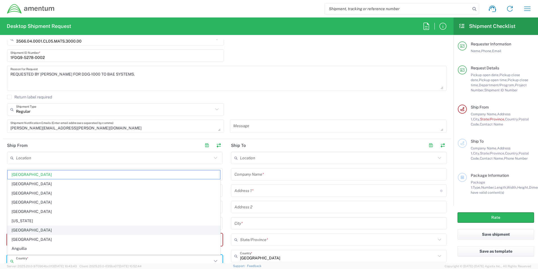
scroll to position [37, 0]
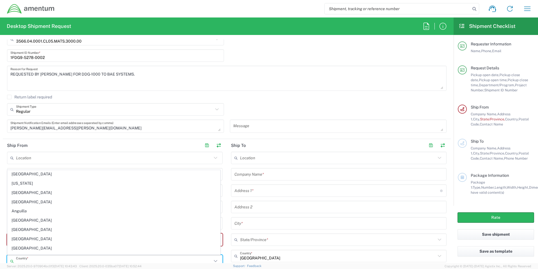
click at [41, 161] on input "text" at bounding box center [114, 158] width 196 height 10
type input "[GEOGRAPHIC_DATA]"
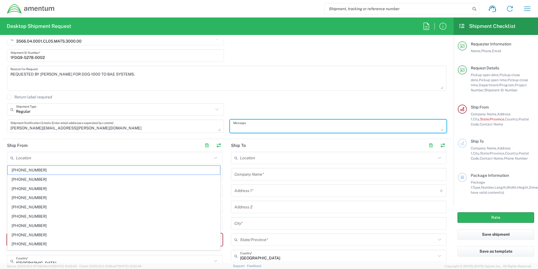
click at [266, 124] on textarea at bounding box center [338, 126] width 210 height 10
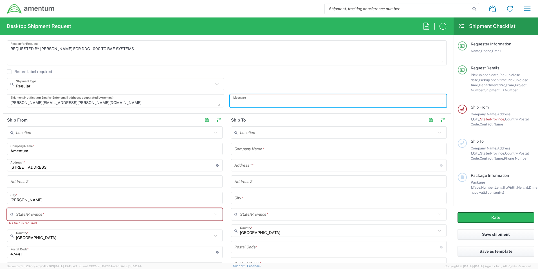
scroll to position [188, 0]
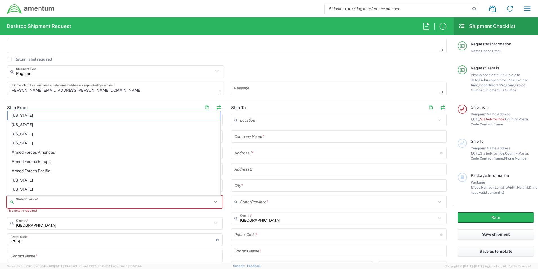
click at [51, 201] on input "text" at bounding box center [114, 202] width 196 height 10
click at [22, 205] on input "IN" at bounding box center [114, 202] width 196 height 10
type input "[US_STATE]"
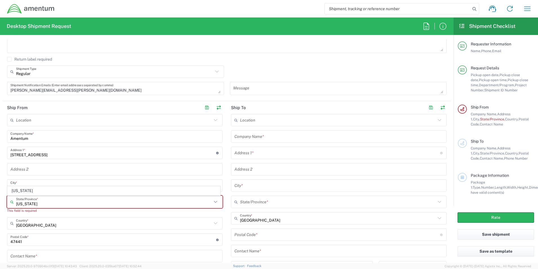
click at [42, 242] on input "undefined" at bounding box center [113, 240] width 206 height 10
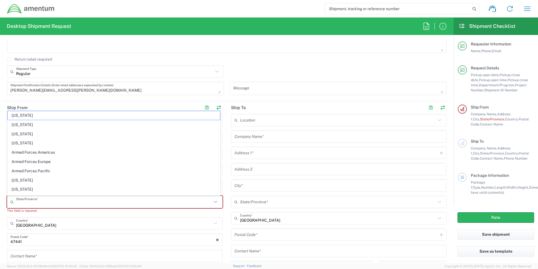
click at [17, 204] on input "text" at bounding box center [114, 202] width 196 height 10
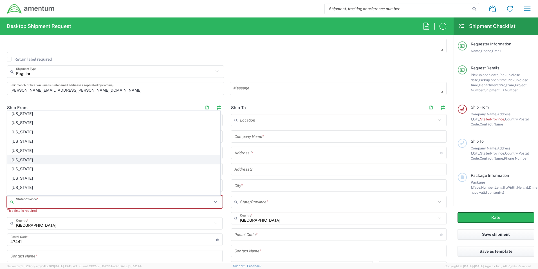
click at [16, 160] on span "[US_STATE]" at bounding box center [114, 159] width 213 height 9
type input "[US_STATE]"
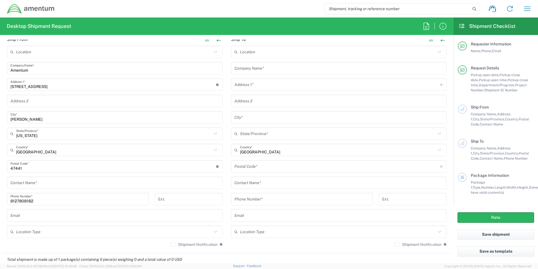
scroll to position [263, 0]
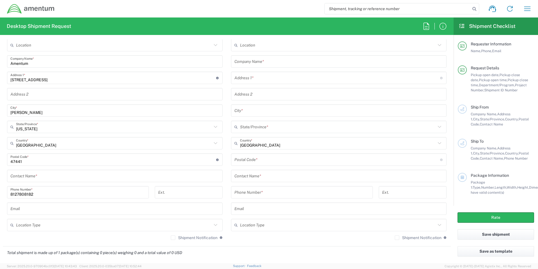
click at [28, 179] on input "text" at bounding box center [114, 176] width 209 height 10
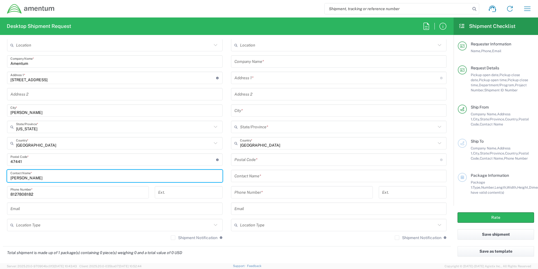
type input "[PERSON_NAME]"
click at [32, 209] on input "text" at bounding box center [114, 209] width 209 height 10
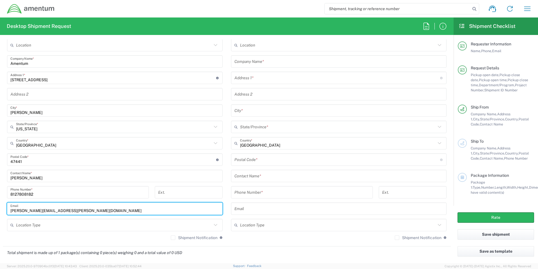
type input "[PERSON_NAME][EMAIL_ADDRESS][PERSON_NAME][DOMAIN_NAME]"
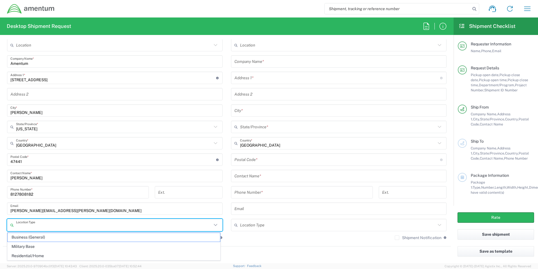
click at [25, 224] on input "text" at bounding box center [114, 225] width 196 height 10
click at [23, 237] on span "Business (General)" at bounding box center [114, 237] width 213 height 9
type input "Business (General)"
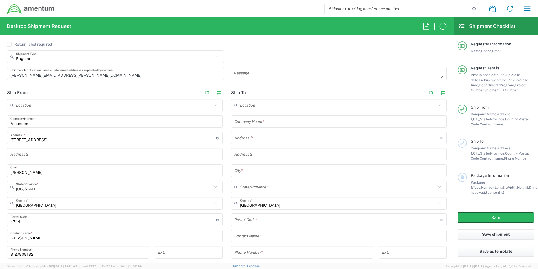
scroll to position [188, 0]
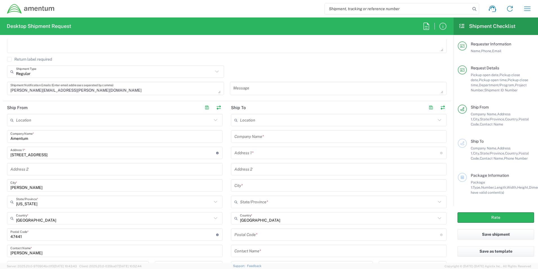
click at [256, 137] on input "text" at bounding box center [339, 137] width 209 height 10
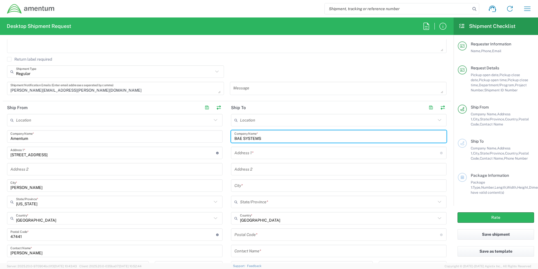
type input "BAE SYSTEMS"
click at [253, 152] on input "text" at bounding box center [338, 153] width 206 height 10
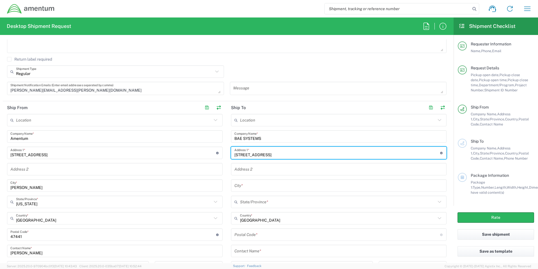
type input "[STREET_ADDRESS]"
click at [242, 172] on input "text" at bounding box center [339, 169] width 209 height 10
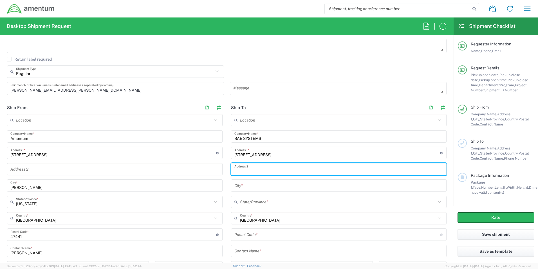
click at [235, 188] on input "text" at bounding box center [339, 186] width 209 height 10
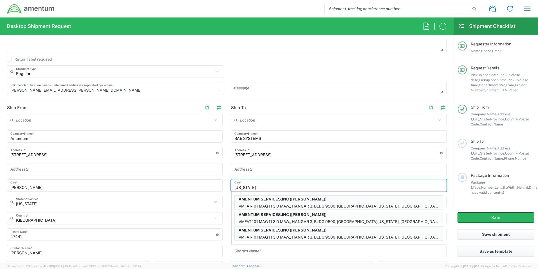
type input "[US_STATE]"
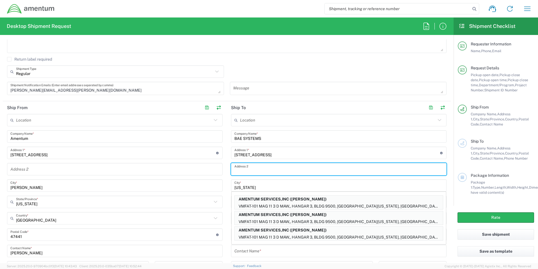
click at [250, 170] on input "text" at bounding box center [339, 169] width 209 height 10
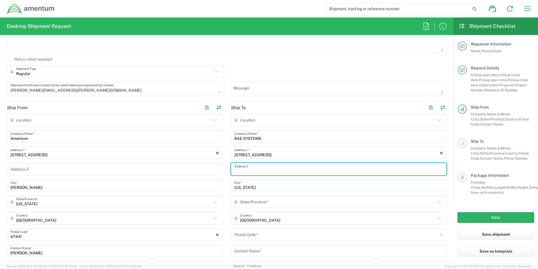
click at [240, 204] on input "text" at bounding box center [338, 202] width 196 height 10
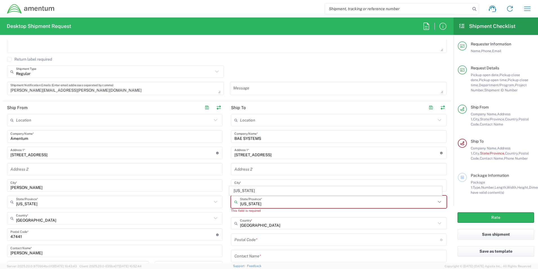
click at [265, 204] on input "[US_STATE]" at bounding box center [338, 202] width 196 height 10
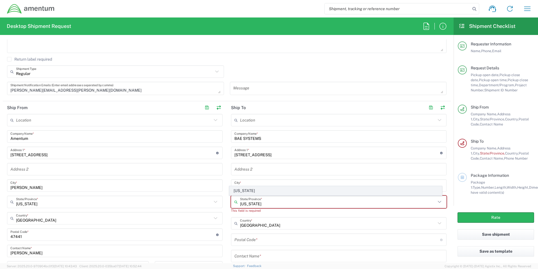
click at [259, 192] on span "[US_STATE]" at bounding box center [336, 190] width 213 height 9
type input "[US_STATE]"
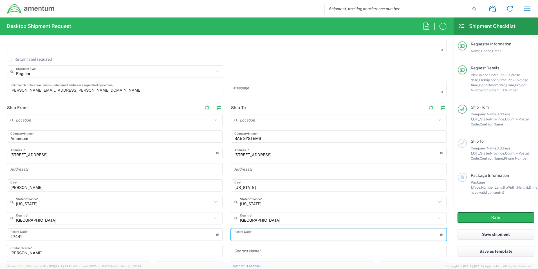
click at [245, 236] on input "undefined" at bounding box center [338, 235] width 206 height 10
type input "20619"
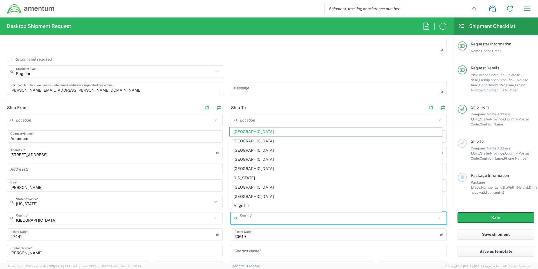
click at [271, 219] on input "text" at bounding box center [338, 218] width 196 height 10
click at [254, 235] on input "undefined" at bounding box center [338, 235] width 206 height 10
type input "[GEOGRAPHIC_DATA]"
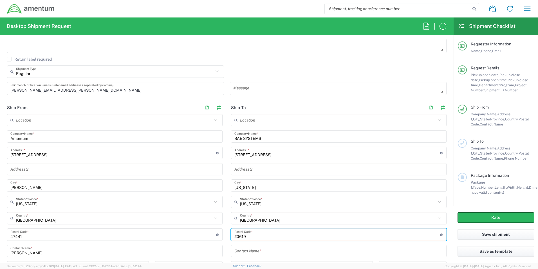
click at [255, 251] on input "text" at bounding box center [339, 251] width 209 height 10
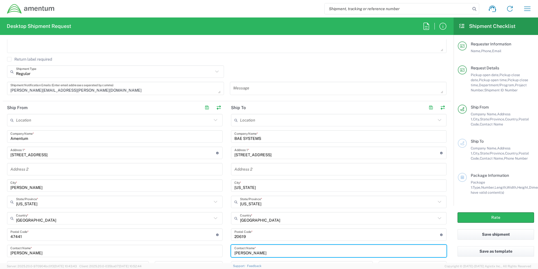
scroll to position [263, 0]
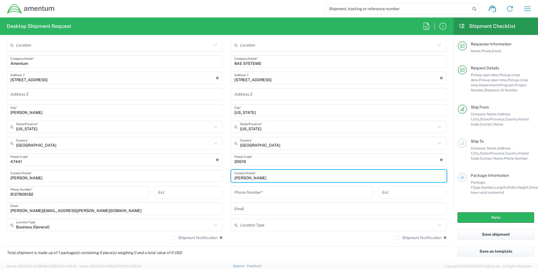
type input "[PERSON_NAME]"
click at [247, 193] on input "tel" at bounding box center [302, 192] width 135 height 10
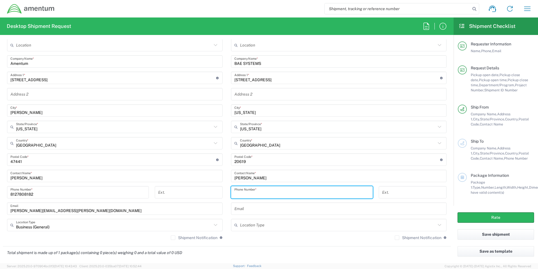
type input "8127808182"
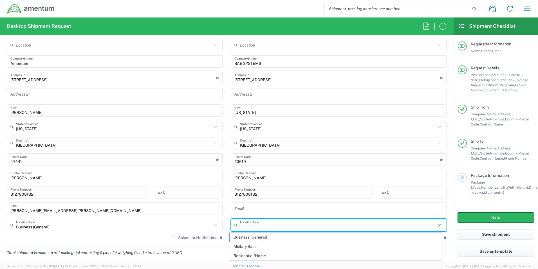
click at [246, 224] on input "text" at bounding box center [338, 225] width 196 height 10
click at [249, 237] on span "Business (General)" at bounding box center [336, 237] width 213 height 9
type input "Business (General)"
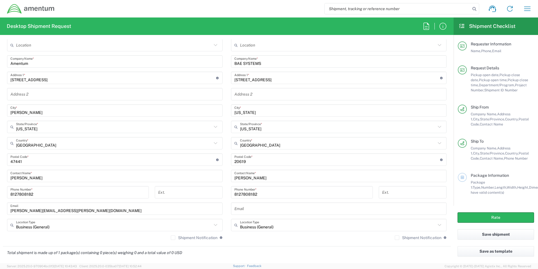
click at [172, 236] on label "Shipment Notification" at bounding box center [194, 237] width 47 height 5
click at [173, 237] on input "Shipment Notification" at bounding box center [173, 237] width 0 height 0
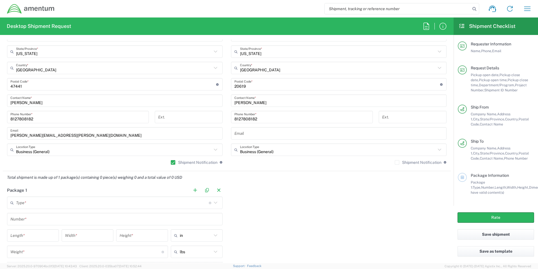
scroll to position [375, 0]
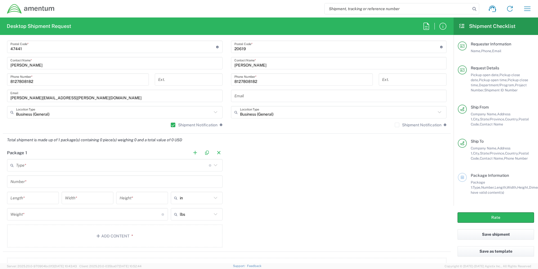
click at [28, 163] on input "text" at bounding box center [112, 165] width 193 height 10
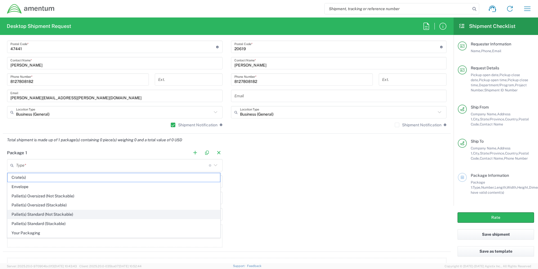
click at [38, 214] on span "Pallet(s) Standard (Not Stackable)" at bounding box center [114, 214] width 213 height 9
type input "Pallet(s) Standard (Not Stackable)"
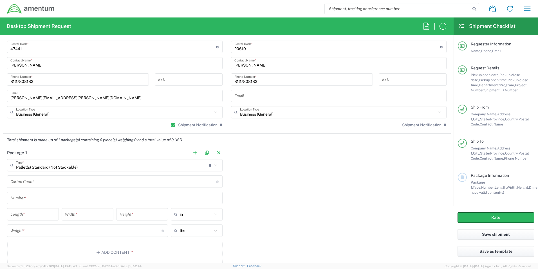
click at [26, 185] on input "number" at bounding box center [113, 182] width 206 height 10
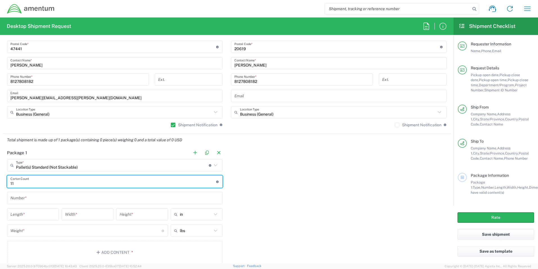
type input "11"
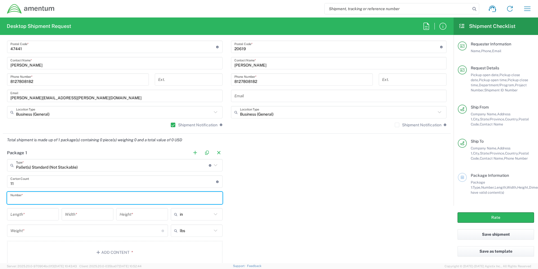
click at [41, 197] on input "text" at bounding box center [114, 198] width 209 height 10
type input "1"
click at [28, 214] on input "number" at bounding box center [32, 214] width 45 height 10
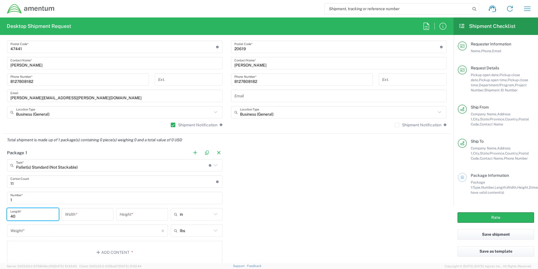
type input "40"
type input "51"
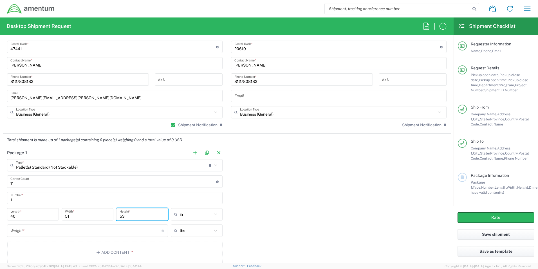
type input "53"
type input "in"
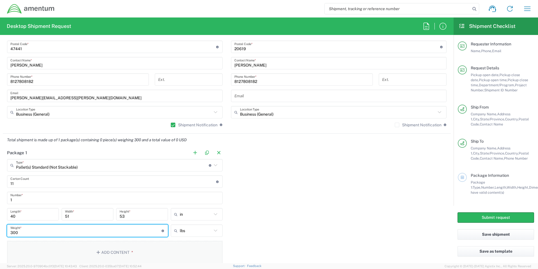
type input "300"
click at [68, 252] on button "Add Content *" at bounding box center [115, 252] width 216 height 23
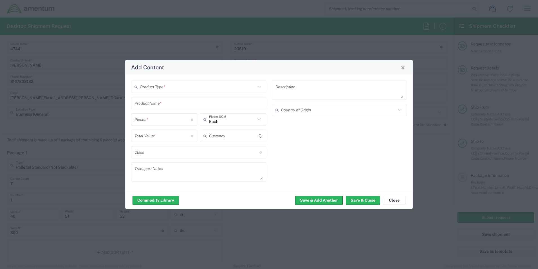
type input "US Dollar"
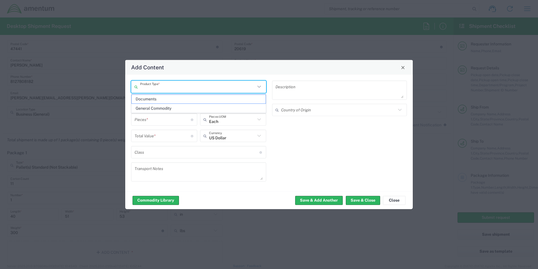
click at [159, 90] on input "text" at bounding box center [197, 87] width 115 height 10
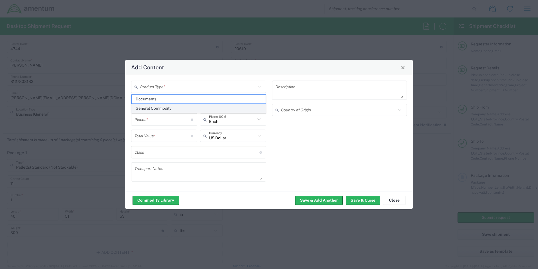
click at [151, 106] on span "General Commodity" at bounding box center [199, 108] width 134 height 9
type input "General Commodity"
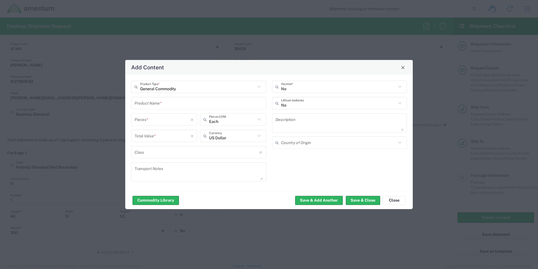
click at [148, 106] on input "text" at bounding box center [199, 103] width 128 height 10
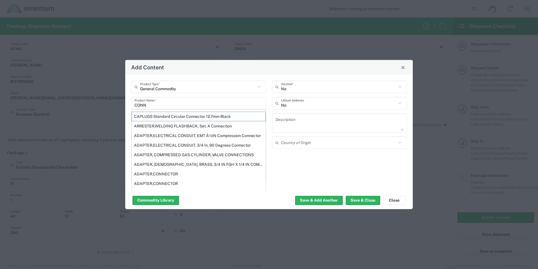
click at [145, 171] on div "ADAPTER,CONNECTOR" at bounding box center [199, 174] width 134 height 10
type input "ADAPTER,CONNECTOR"
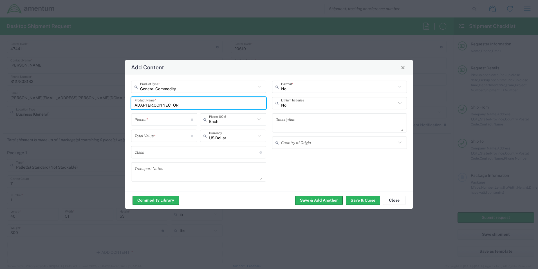
click at [157, 120] on input "number" at bounding box center [163, 119] width 56 height 10
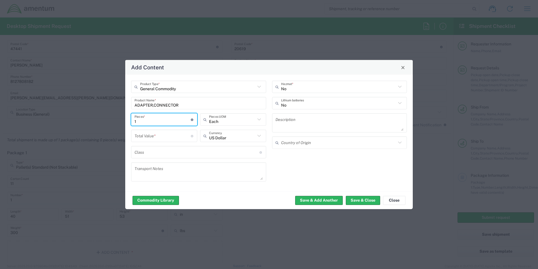
type input "1"
click at [150, 137] on input "number" at bounding box center [163, 136] width 56 height 10
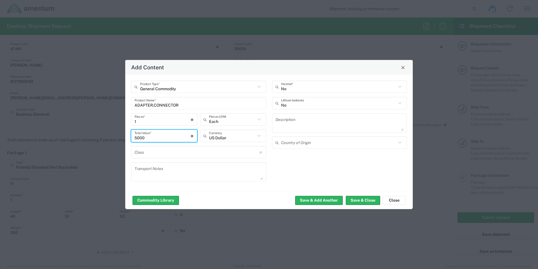
type input "5000"
click at [155, 152] on input "text" at bounding box center [197, 152] width 125 height 10
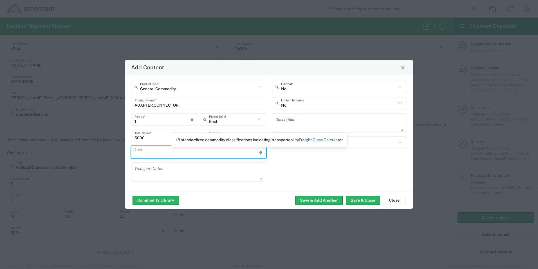
click at [309, 139] on link "Freight Class Calculator" at bounding box center [321, 139] width 44 height 5
click at [179, 153] on input "text" at bounding box center [197, 152] width 125 height 10
type input "175"
click at [294, 123] on textarea at bounding box center [340, 123] width 128 height 16
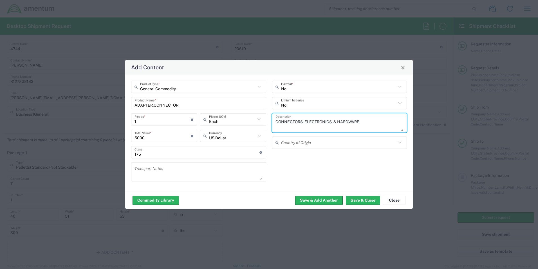
type textarea "CONNECTORS, ELECTRONICS, & HARDWARE"
click at [301, 143] on input "text" at bounding box center [338, 142] width 115 height 10
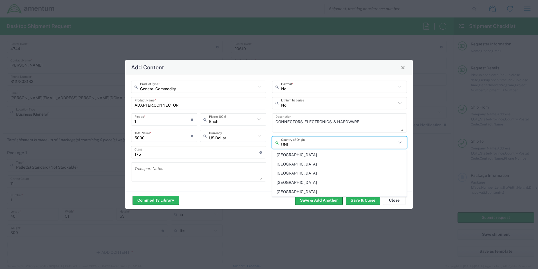
click at [285, 192] on span "[GEOGRAPHIC_DATA]" at bounding box center [340, 191] width 134 height 9
type input "[GEOGRAPHIC_DATA]"
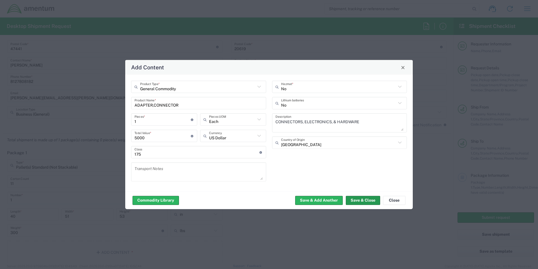
click at [355, 199] on button "Save & Close" at bounding box center [363, 199] width 34 height 9
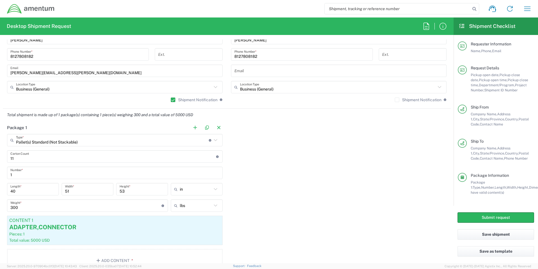
scroll to position [413, 0]
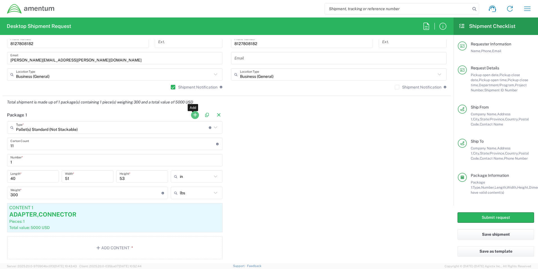
click at [191, 114] on button "button" at bounding box center [195, 115] width 8 height 8
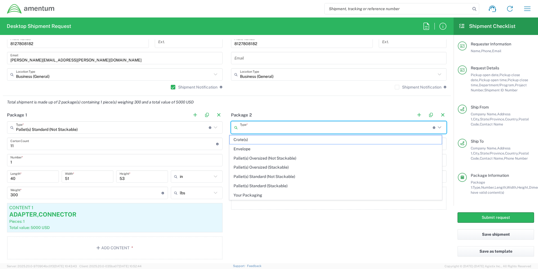
click at [246, 126] on input "text" at bounding box center [336, 128] width 193 height 10
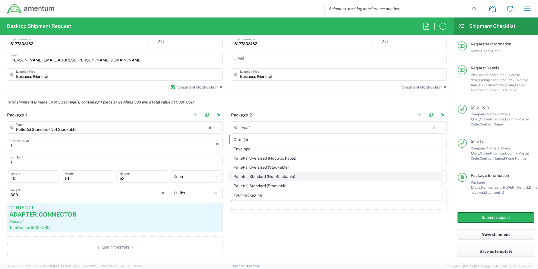
click at [250, 176] on span "Pallet(s) Standard (Not Stackable)" at bounding box center [336, 176] width 213 height 9
type input "Pallet(s) Standard (Not Stackable)"
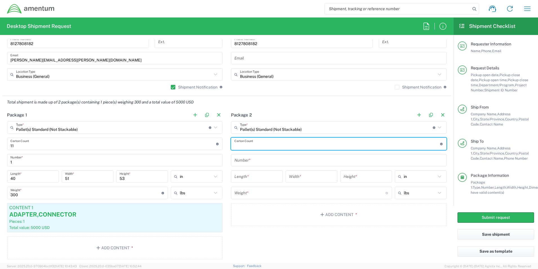
click at [243, 144] on input "number" at bounding box center [338, 144] width 206 height 10
type input "1"
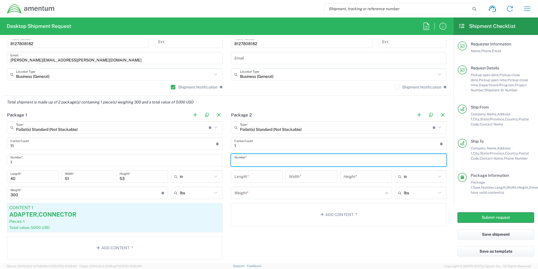
click at [246, 158] on input "text" at bounding box center [339, 160] width 209 height 10
type input "1"
click at [245, 172] on input "number" at bounding box center [257, 177] width 45 height 10
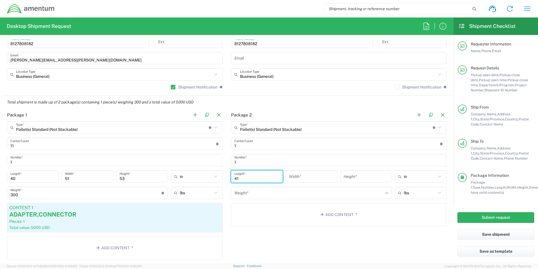
type input "41"
type input "52"
type input "48"
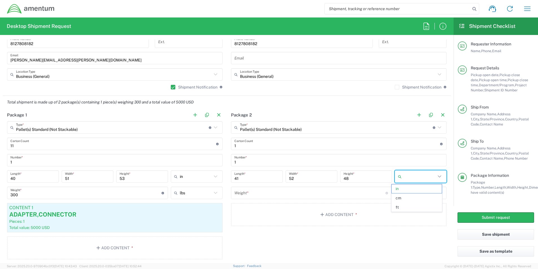
type input "in"
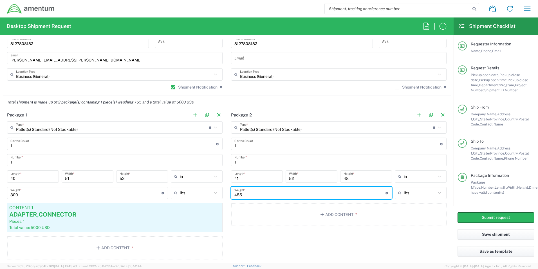
type input "455"
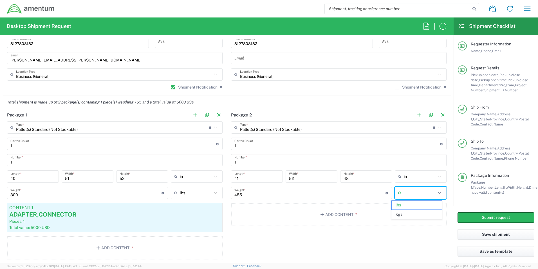
type input "lbs"
click at [246, 211] on button "Add Content *" at bounding box center [339, 214] width 216 height 23
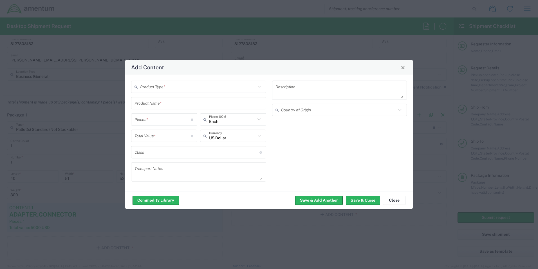
click at [155, 89] on input "text" at bounding box center [197, 87] width 115 height 10
click at [150, 106] on span "General Commodity" at bounding box center [199, 108] width 134 height 9
type input "General Commodity"
click at [150, 104] on input "text" at bounding box center [199, 103] width 128 height 10
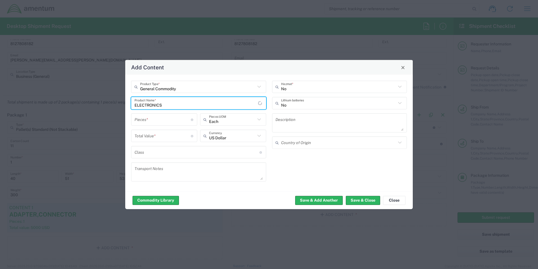
type input "ELECTRONICS"
click at [146, 121] on input "number" at bounding box center [163, 119] width 56 height 10
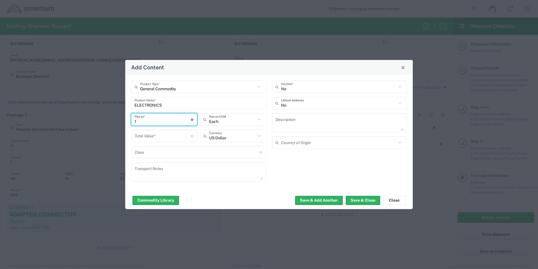
type input "1"
click at [145, 136] on input "number" at bounding box center [163, 136] width 56 height 10
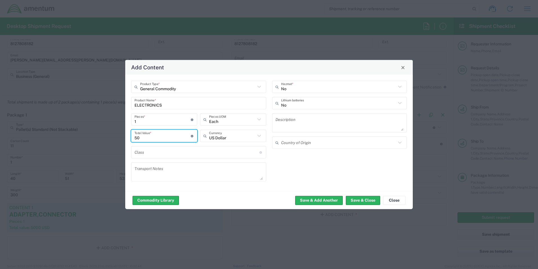
type input "5"
type input "10000"
click at [154, 154] on input "text" at bounding box center [197, 152] width 125 height 10
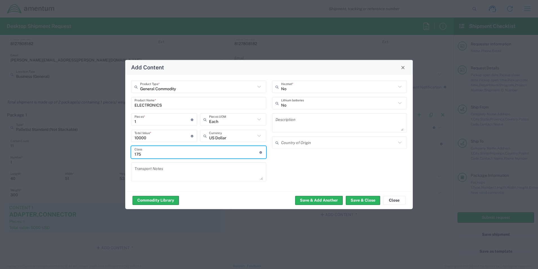
type input "175"
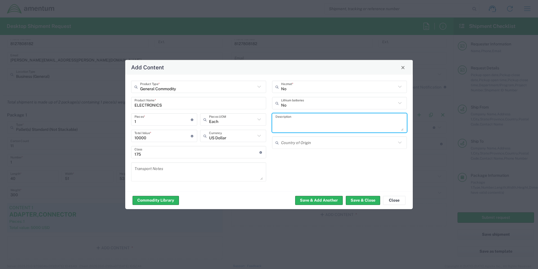
click at [281, 120] on textarea at bounding box center [340, 123] width 128 height 16
type textarea "ELECTRONICS, HARDWARE, & CONNECTOR CABLES"
click at [303, 144] on input "text" at bounding box center [338, 142] width 115 height 10
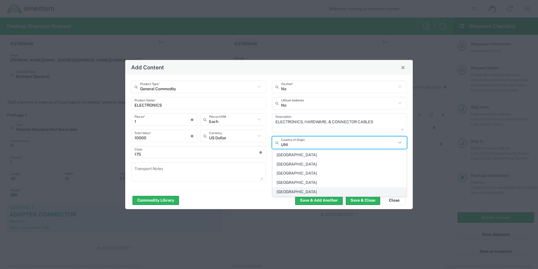
click at [298, 190] on span "[GEOGRAPHIC_DATA]" at bounding box center [340, 191] width 134 height 9
type input "[GEOGRAPHIC_DATA]"
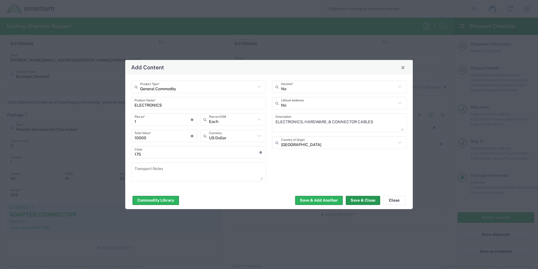
click at [355, 200] on button "Save & Close" at bounding box center [363, 199] width 34 height 9
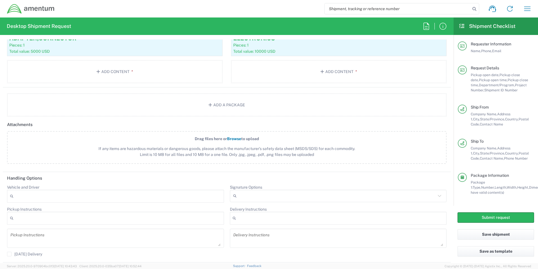
scroll to position [601, 0]
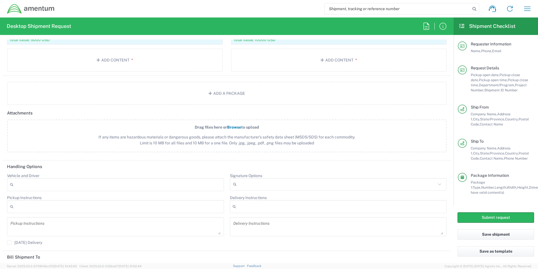
click at [239, 186] on input "Signature Options" at bounding box center [337, 184] width 197 height 9
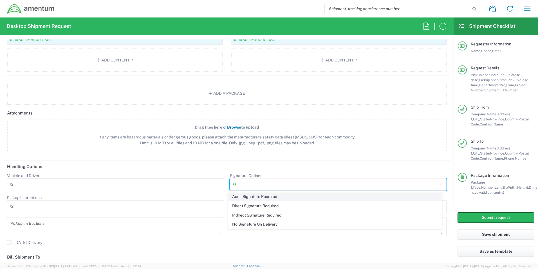
click at [242, 197] on span "Adult Signature Required" at bounding box center [335, 196] width 214 height 9
type input "Adult Signature Required"
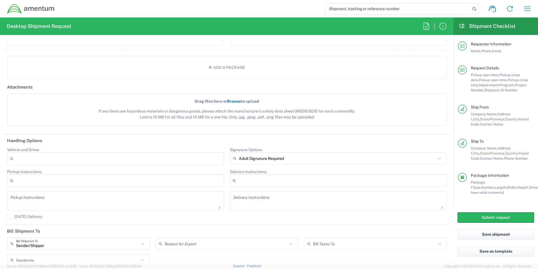
scroll to position [673, 0]
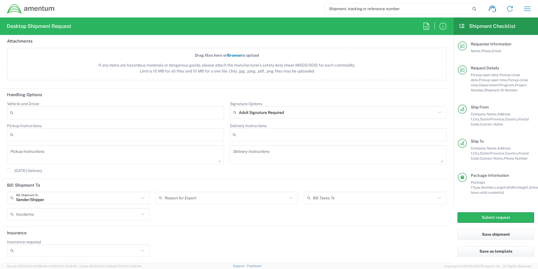
click at [45, 255] on div at bounding box center [78, 250] width 143 height 12
click at [31, 240] on span "Yes" at bounding box center [78, 239] width 140 height 9
type input "Yes"
click at [176, 253] on input "Insurance Value" at bounding box center [227, 250] width 136 height 9
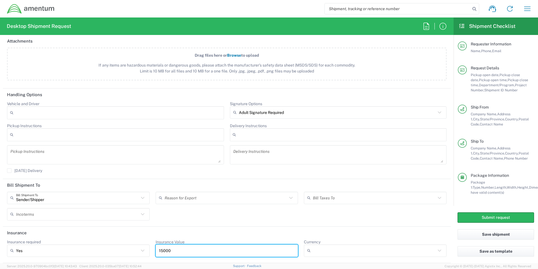
type input "15000"
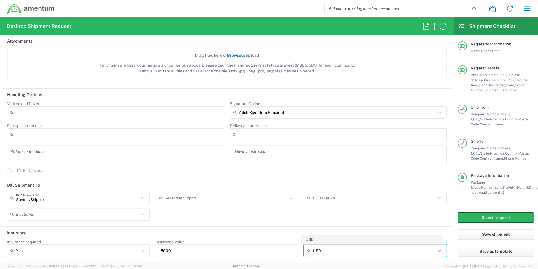
type input "USD"
click at [315, 239] on span "USD" at bounding box center [372, 239] width 140 height 9
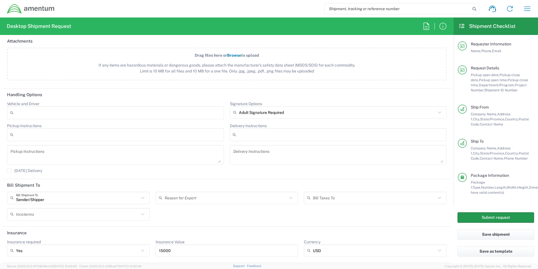
click at [477, 218] on button "Submit request" at bounding box center [496, 217] width 77 height 10
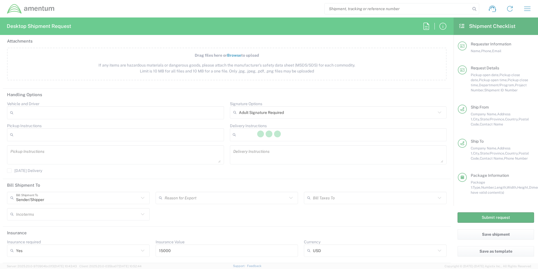
scroll to position [654, 0]
